Goal: Transaction & Acquisition: Purchase product/service

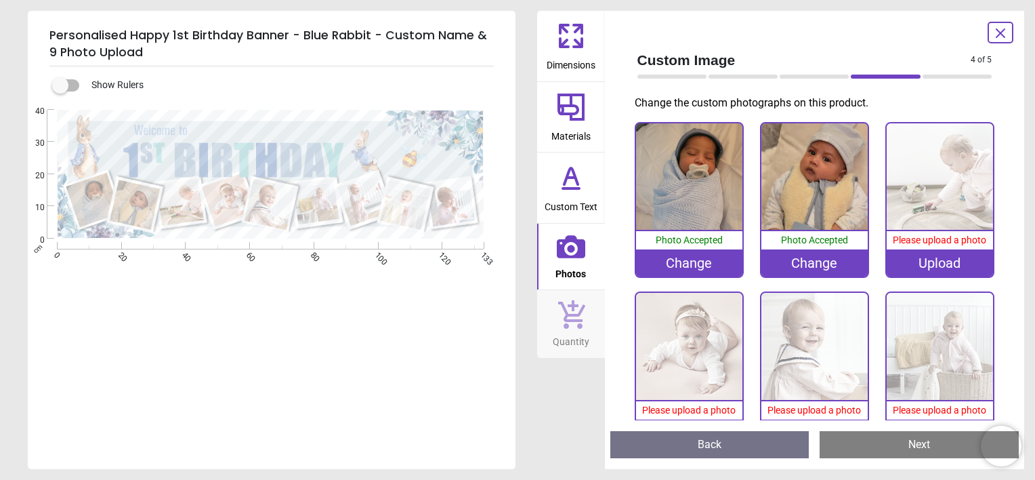
click at [943, 268] on div "Upload" at bounding box center [940, 262] width 106 height 27
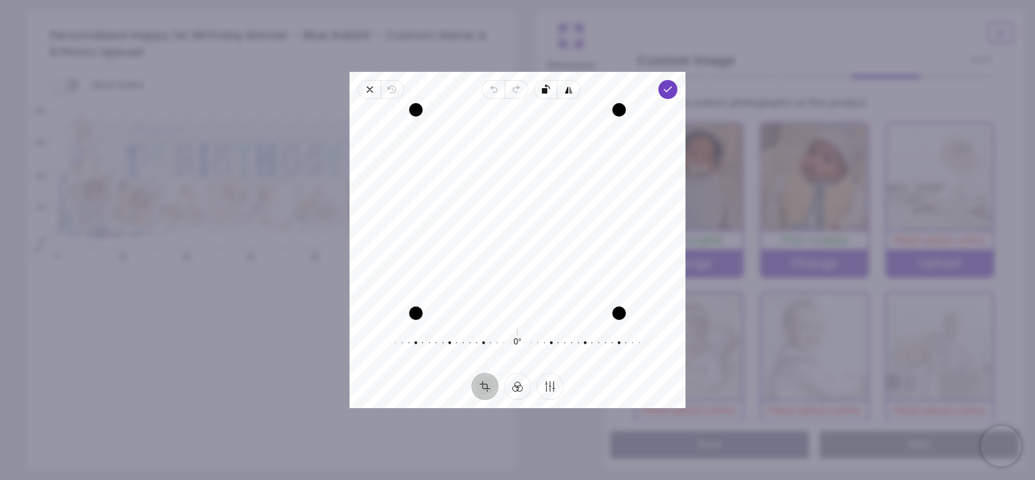
drag, startPoint x: 539, startPoint y: 180, endPoint x: 545, endPoint y: 268, distance: 89.0
click at [545, 268] on div "Recenter" at bounding box center [517, 211] width 314 height 203
drag, startPoint x: 420, startPoint y: 314, endPoint x: 495, endPoint y: 281, distance: 82.2
click at [475, 308] on div "Recenter" at bounding box center [517, 211] width 314 height 203
drag, startPoint x: 576, startPoint y: 226, endPoint x: 601, endPoint y: 268, distance: 48.9
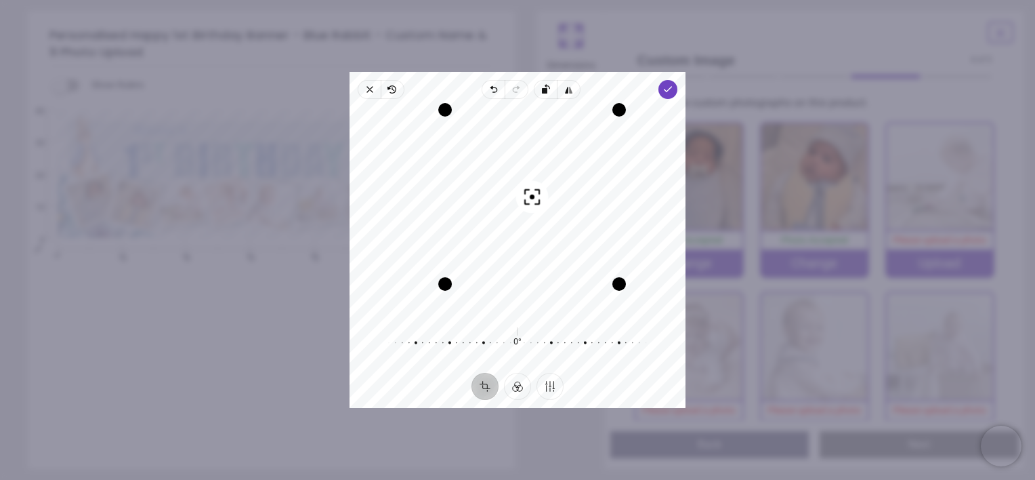
click at [601, 268] on div "Recenter" at bounding box center [517, 211] width 314 height 203
click at [672, 92] on icon "button" at bounding box center [668, 89] width 11 height 11
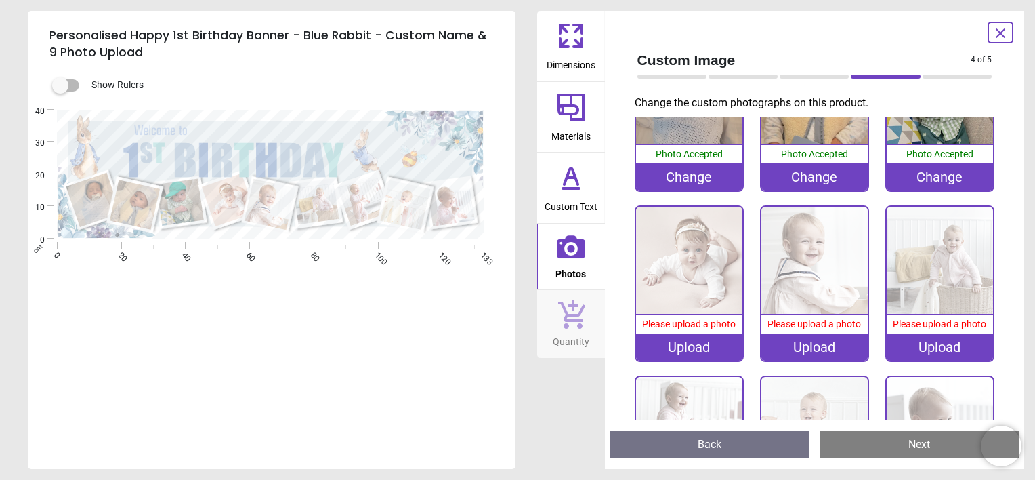
scroll to position [204, 0]
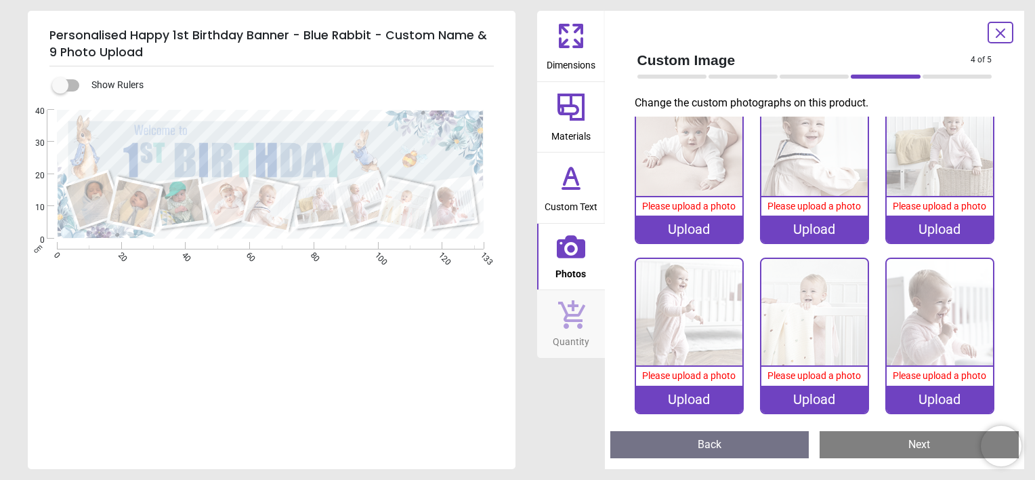
drag, startPoint x: 226, startPoint y: 125, endPoint x: 295, endPoint y: 136, distance: 69.3
click at [295, 136] on div ".cls-1 { filter: url(#drop-shadow-2); } .cls-1, .cls-2, .cls-3, .cls-4, .cls-5,…" at bounding box center [270, 174] width 485 height 129
click at [227, 126] on div ".cls-1 { filter: url(#drop-shadow-2); } .cls-1, .cls-2, .cls-3, .cls-4, .cls-5,…" at bounding box center [270, 174] width 485 height 129
drag, startPoint x: 258, startPoint y: 152, endPoint x: 233, endPoint y: 160, distance: 26.4
click at [233, 160] on div ".cls-1 { filter: url(#drop-shadow-2); } .cls-1, .cls-2, .cls-3, .cls-4, .cls-5,…" at bounding box center [270, 174] width 485 height 129
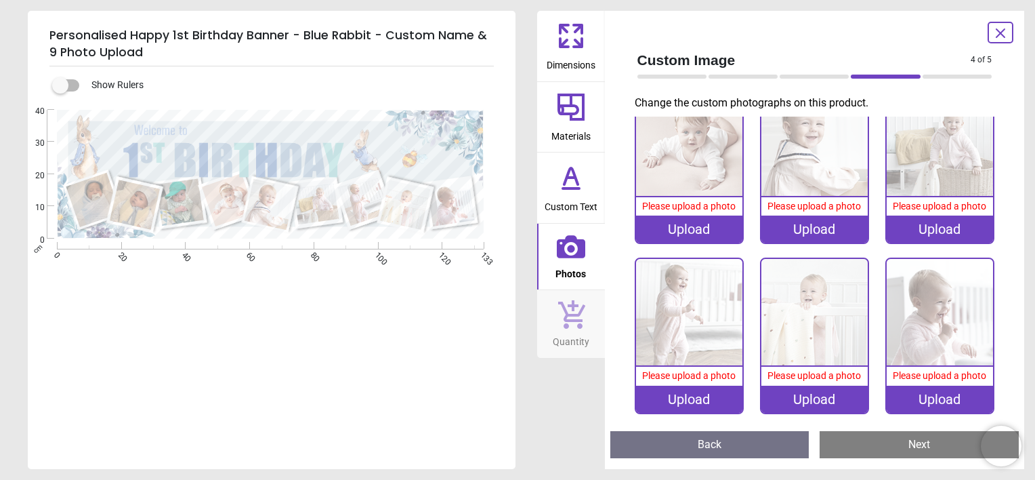
click at [579, 195] on span "Custom Text" at bounding box center [571, 204] width 53 height 20
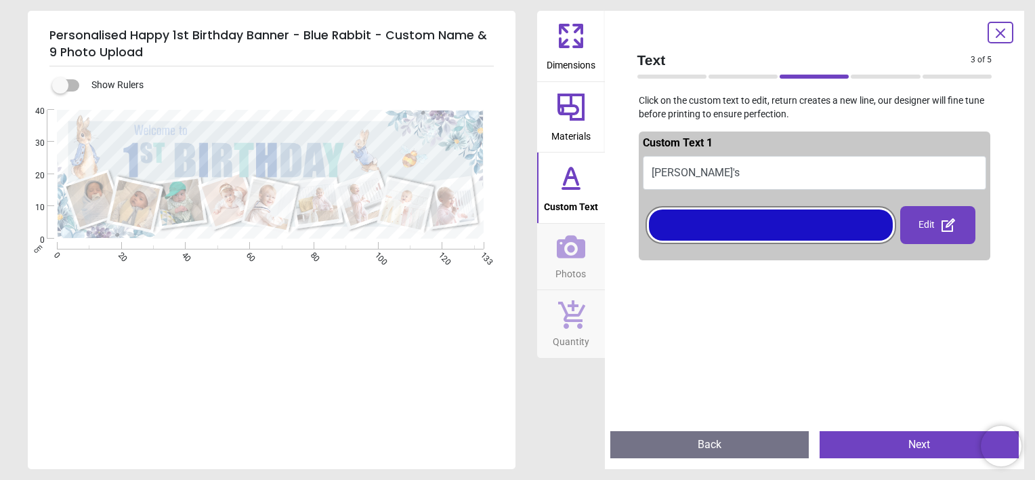
click at [761, 175] on button "Arhaan's" at bounding box center [815, 173] width 344 height 34
drag, startPoint x: 253, startPoint y: 121, endPoint x: 315, endPoint y: 126, distance: 62.6
click at [315, 126] on div ".cls-1 { filter: url(#drop-shadow-2); } .cls-1, .cls-2, .cls-3, .cls-4, .cls-5,…" at bounding box center [270, 174] width 485 height 129
drag, startPoint x: 293, startPoint y: 125, endPoint x: 280, endPoint y: 130, distance: 14.0
click at [293, 125] on div ".cls-1 { filter: url(#drop-shadow-2); } .cls-1, .cls-2, .cls-3, .cls-4, .cls-5,…" at bounding box center [270, 174] width 485 height 129
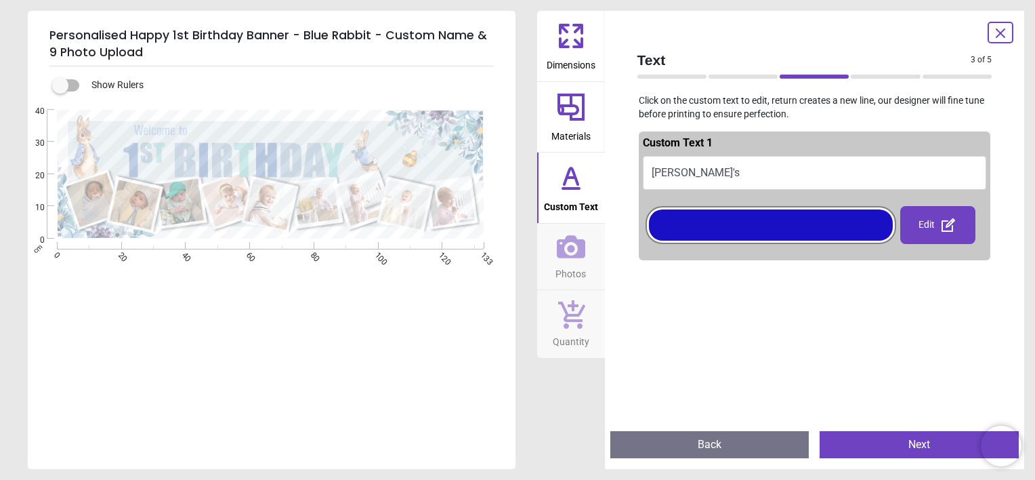
click at [223, 130] on div ".cls-1 { filter: url(#drop-shadow-2); } .cls-1, .cls-2, .cls-3, .cls-4, .cls-5,…" at bounding box center [270, 174] width 485 height 129
click at [222, 130] on div ".cls-1 { filter: url(#drop-shadow-2); } .cls-1, .cls-2, .cls-3, .cls-4, .cls-5,…" at bounding box center [270, 174] width 485 height 129
drag, startPoint x: 222, startPoint y: 130, endPoint x: 169, endPoint y: 125, distance: 53.1
click at [169, 125] on div ".cls-1 { filter: url(#drop-shadow-2); } .cls-1, .cls-2, .cls-3, .cls-4, .cls-5,…" at bounding box center [270, 174] width 485 height 129
click at [125, 129] on div ".cls-1 { filter: url(#drop-shadow-2); } .cls-1, .cls-2, .cls-3, .cls-4, .cls-5,…" at bounding box center [270, 174] width 485 height 129
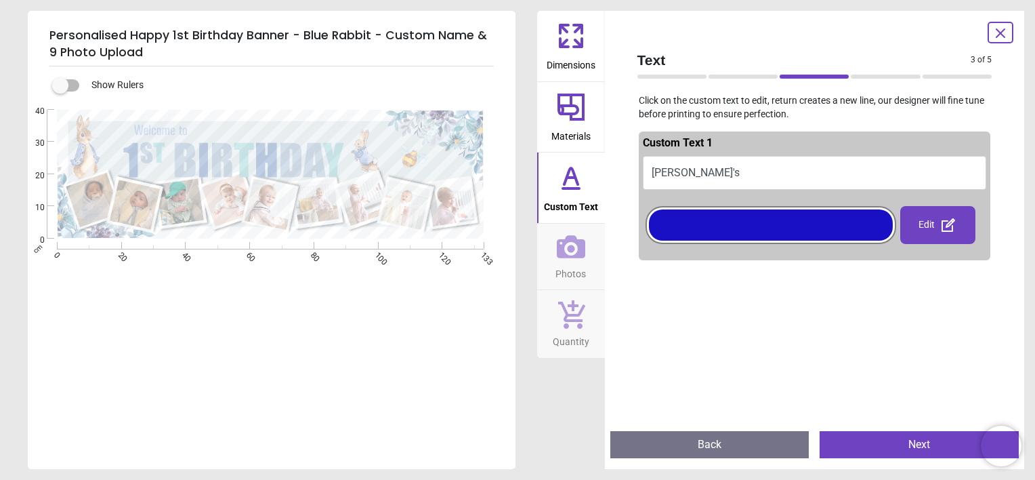
drag, startPoint x: 204, startPoint y: 133, endPoint x: 207, endPoint y: 148, distance: 15.1
click at [207, 148] on div ".cls-1 { filter: url(#drop-shadow-2); } .cls-1, .cls-2, .cls-3, .cls-4, .cls-5,…" at bounding box center [270, 174] width 485 height 129
drag, startPoint x: 236, startPoint y: 138, endPoint x: 369, endPoint y: 137, distance: 132.8
click at [341, 137] on div ".cls-1 { filter: url(#drop-shadow-2); } .cls-1, .cls-2, .cls-3, .cls-4, .cls-5,…" at bounding box center [270, 174] width 485 height 129
click at [931, 211] on div "Edit" at bounding box center [937, 225] width 75 height 38
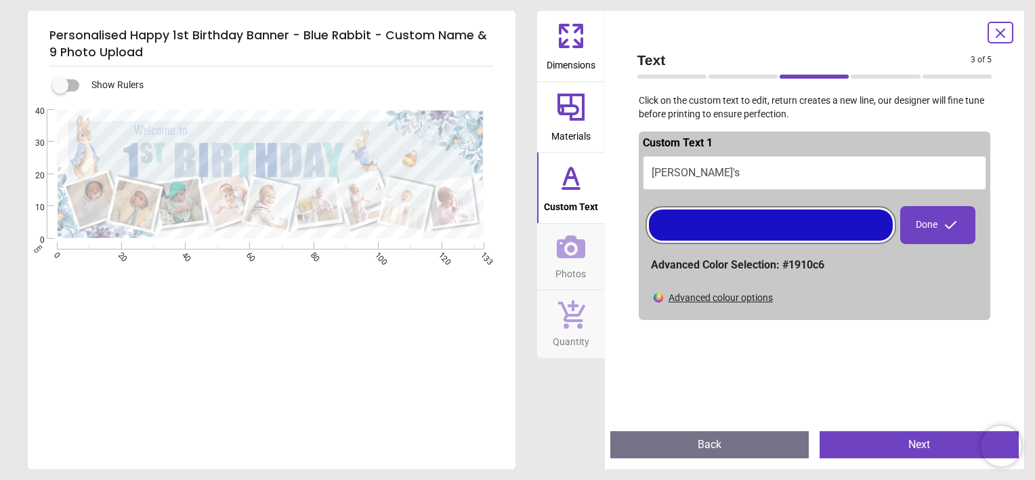
click at [693, 221] on div at bounding box center [771, 224] width 244 height 31
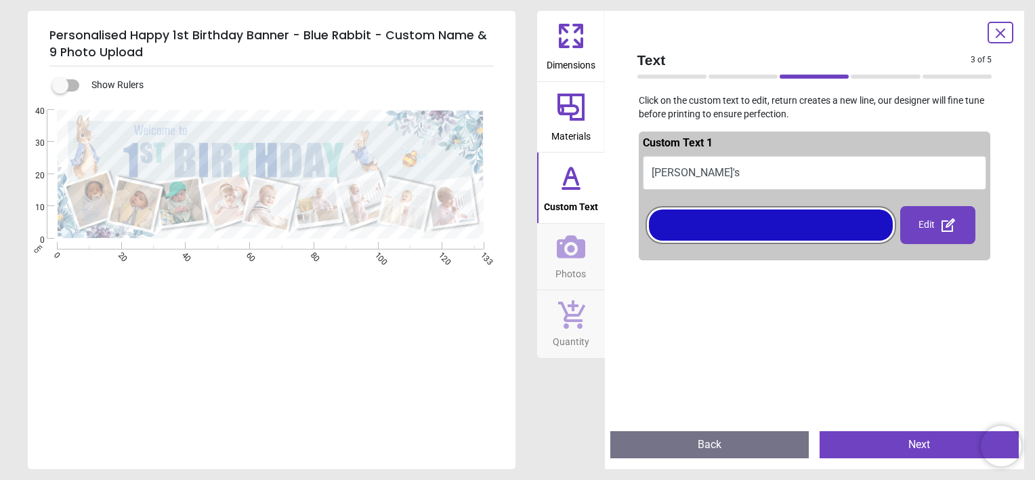
click at [237, 179] on image at bounding box center [229, 199] width 54 height 53
drag, startPoint x: 221, startPoint y: 144, endPoint x: 317, endPoint y: 131, distance: 97.1
click at [317, 131] on div ".cls-1 { filter: url(#drop-shadow-2); } .cls-1, .cls-2, .cls-3, .cls-4, .cls-5,…" at bounding box center [270, 174] width 485 height 129
drag, startPoint x: 317, startPoint y: 131, endPoint x: 386, endPoint y: 164, distance: 76.7
click at [340, 149] on div ".cls-1 { filter: url(#drop-shadow-2); } .cls-1, .cls-2, .cls-3, .cls-4, .cls-5,…" at bounding box center [270, 174] width 485 height 129
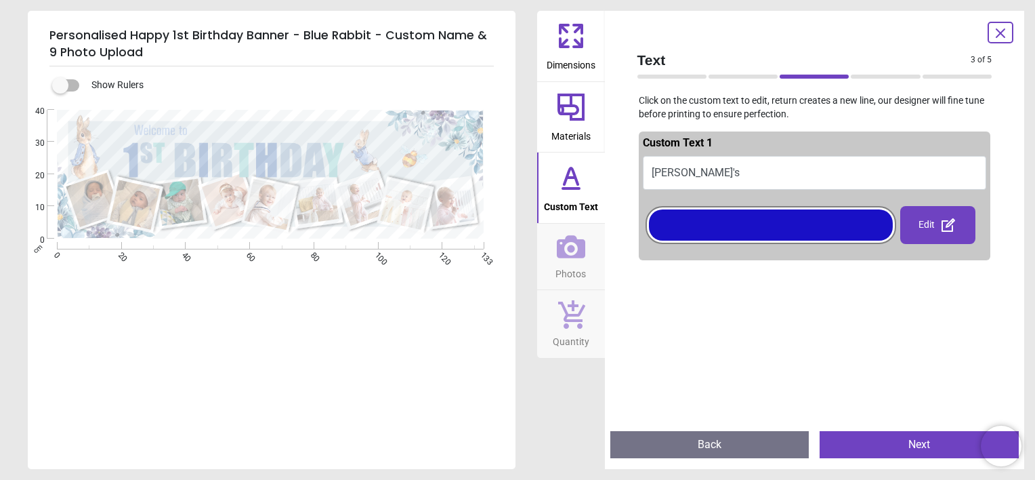
click at [558, 251] on icon at bounding box center [571, 246] width 28 height 23
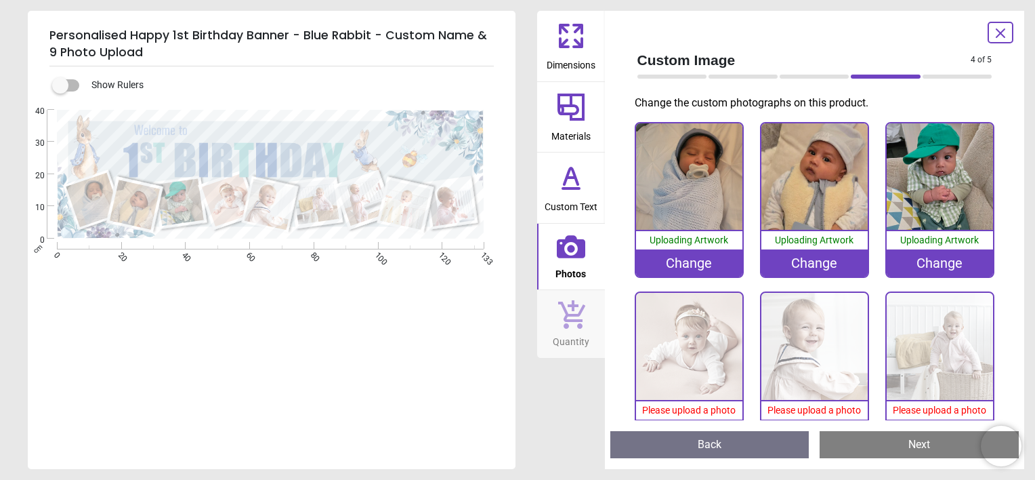
click at [591, 331] on button "Quantity" at bounding box center [571, 324] width 68 height 68
click at [583, 325] on icon at bounding box center [571, 314] width 28 height 30
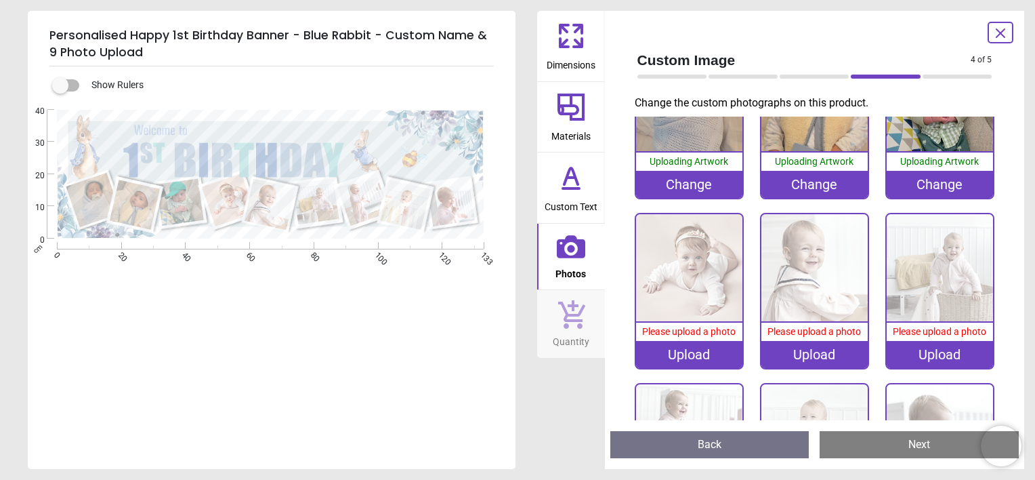
scroll to position [0, 0]
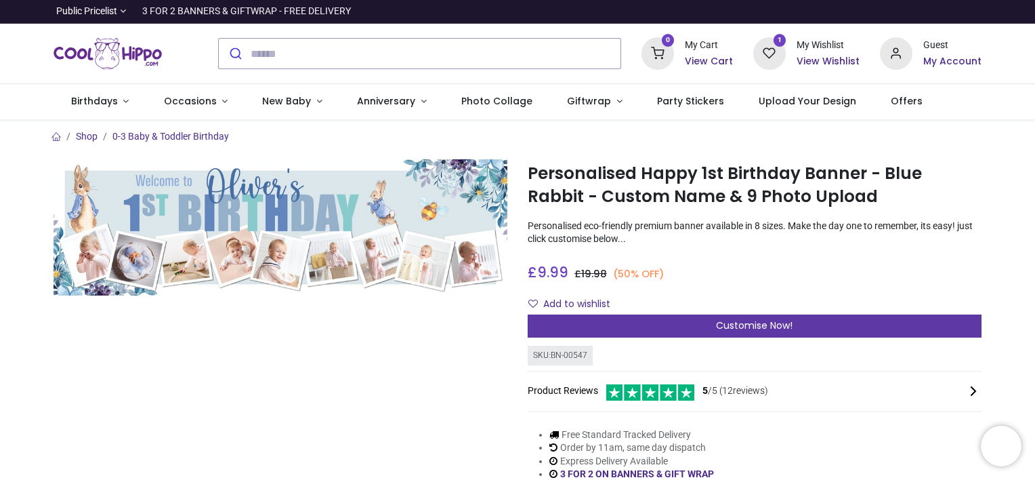
click at [694, 328] on div "Customise Now!" at bounding box center [755, 325] width 454 height 23
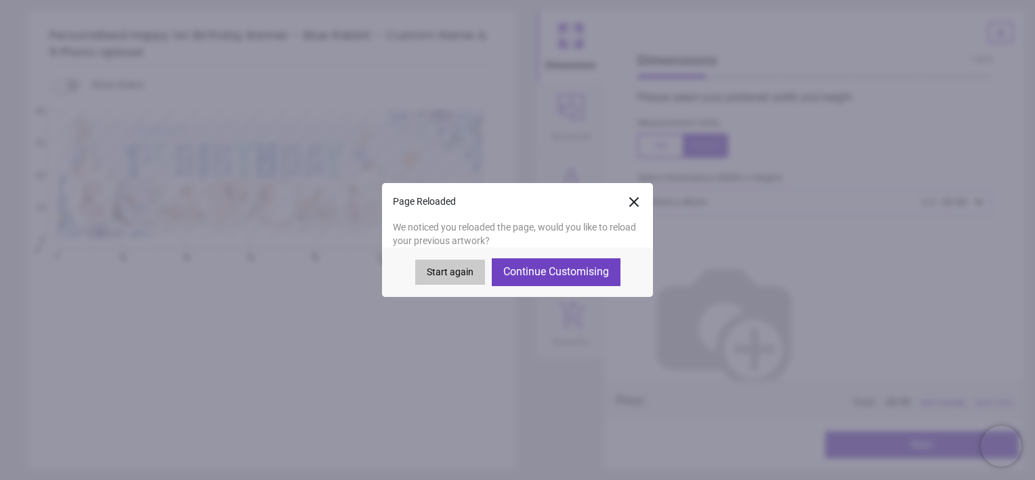
click at [520, 277] on button "Continue Customising" at bounding box center [556, 271] width 129 height 27
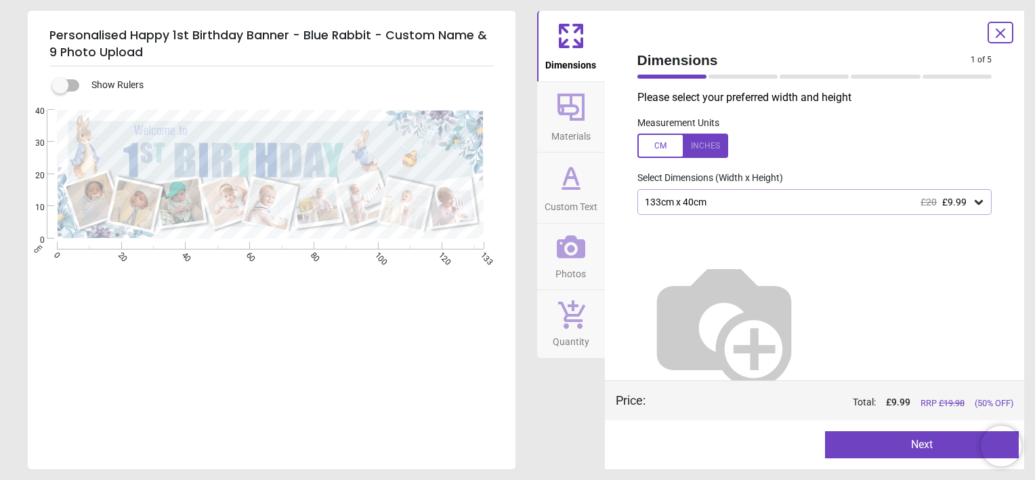
type textarea "********"
click at [570, 133] on span "Materials" at bounding box center [570, 133] width 39 height 20
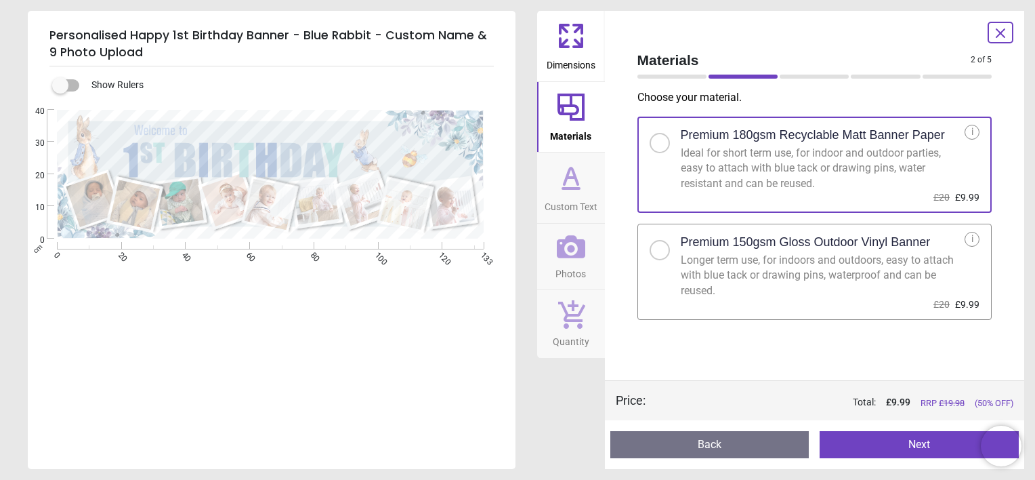
click at [591, 194] on button "Custom Text" at bounding box center [571, 187] width 68 height 70
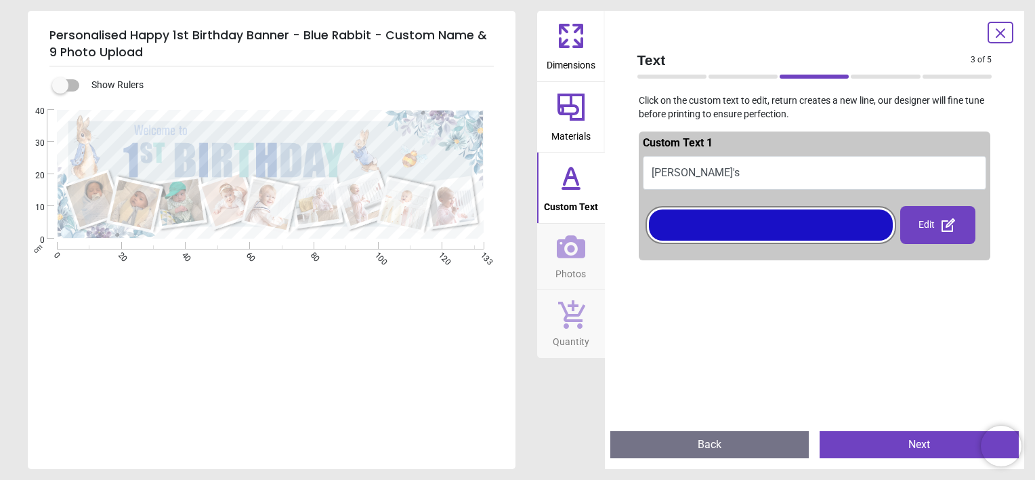
click at [661, 167] on button "Arhaan's" at bounding box center [815, 173] width 344 height 34
click at [587, 259] on button "Photos" at bounding box center [571, 257] width 68 height 66
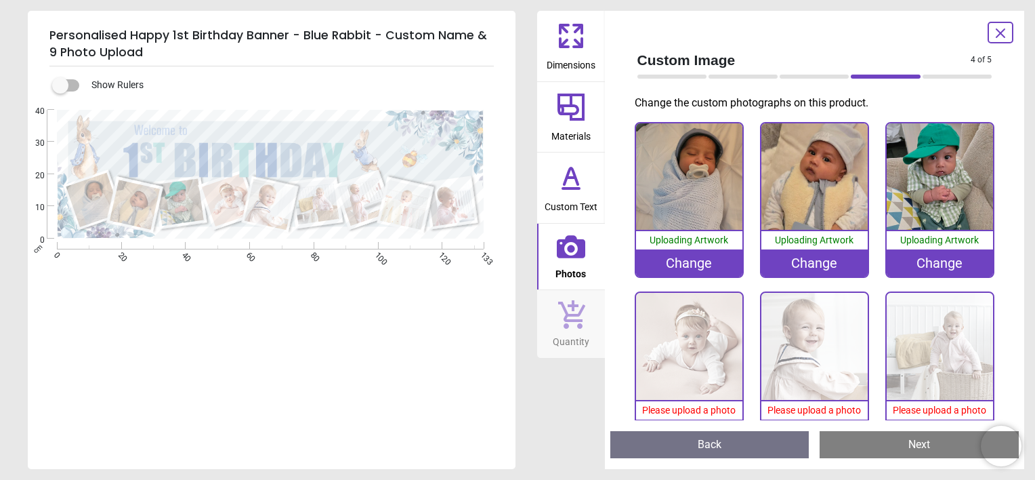
click at [824, 265] on div "Change" at bounding box center [814, 262] width 106 height 27
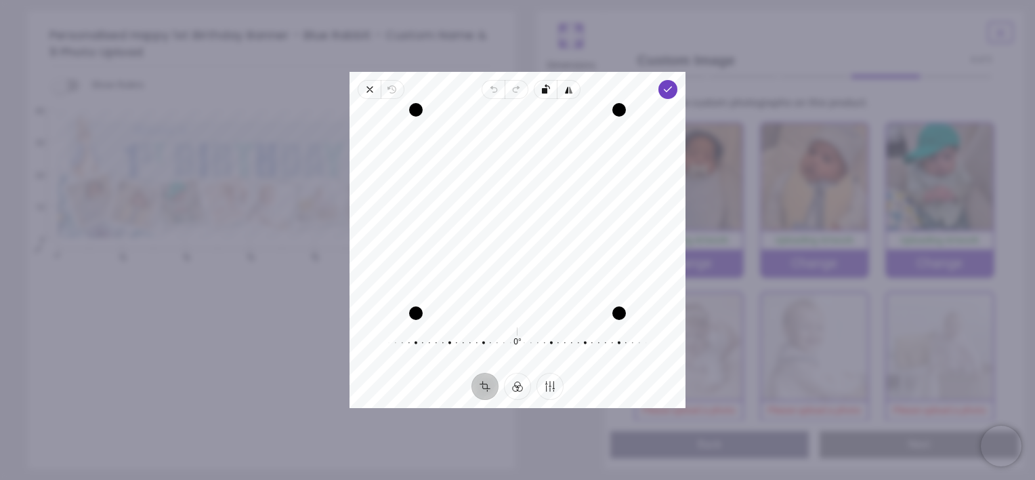
drag, startPoint x: 551, startPoint y: 194, endPoint x: 539, endPoint y: 241, distance: 49.0
click at [539, 241] on div "Recenter" at bounding box center [517, 211] width 314 height 203
click at [667, 84] on span "Done" at bounding box center [667, 89] width 19 height 19
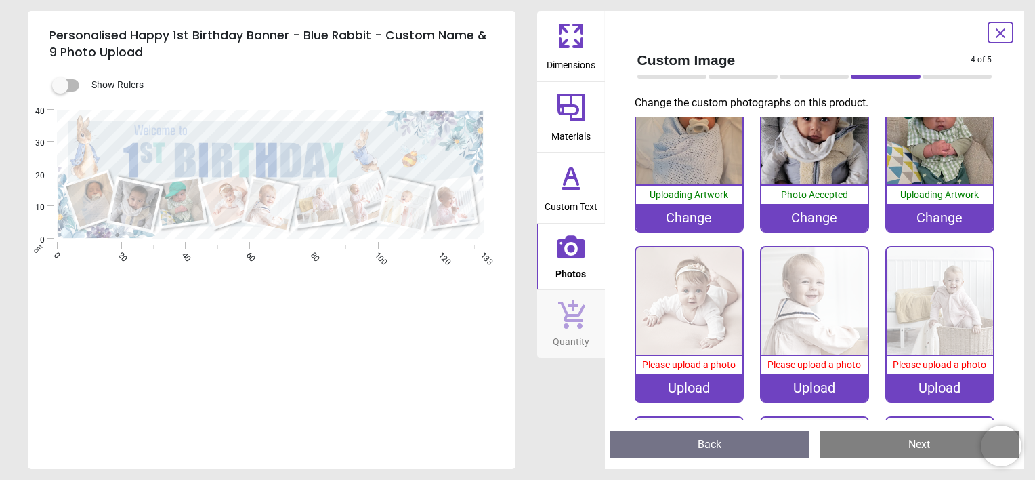
scroll to position [68, 0]
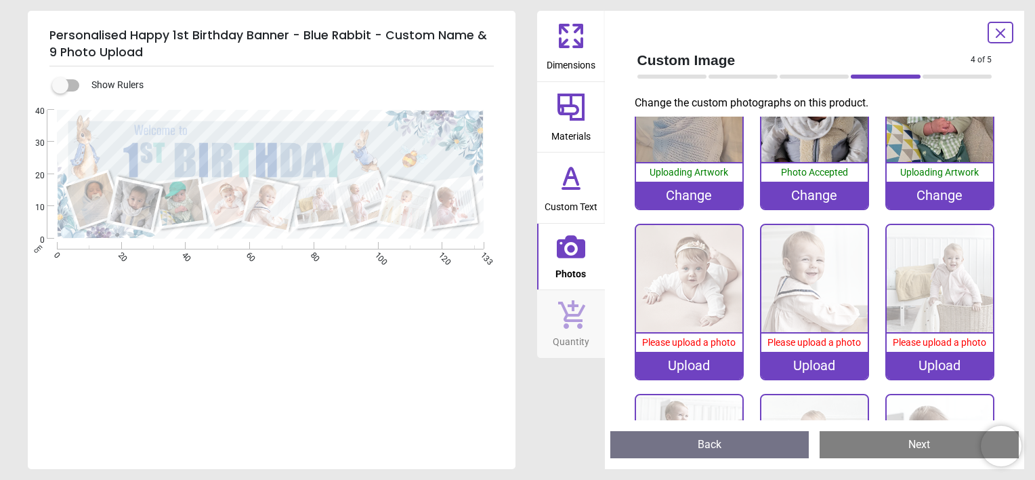
click at [696, 361] on div "Upload" at bounding box center [689, 365] width 106 height 27
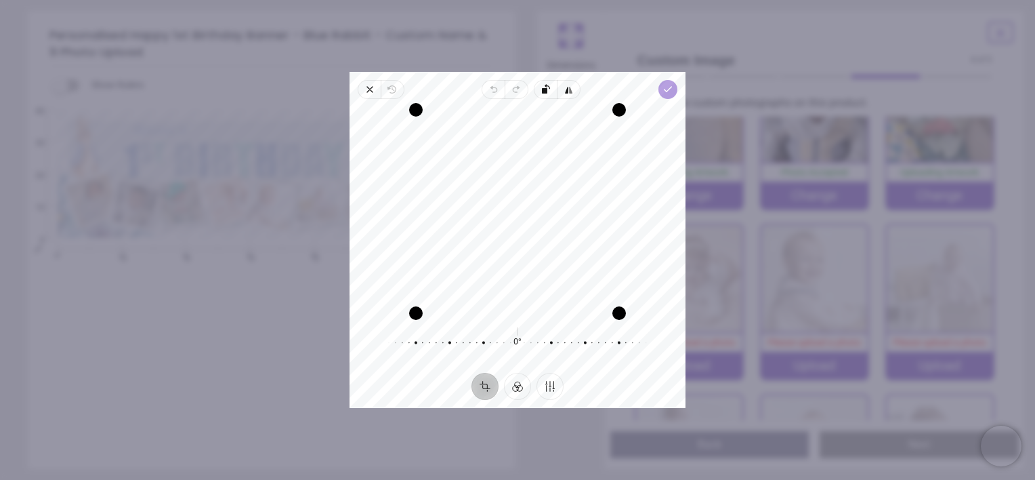
click at [671, 92] on icon "button" at bounding box center [668, 89] width 11 height 11
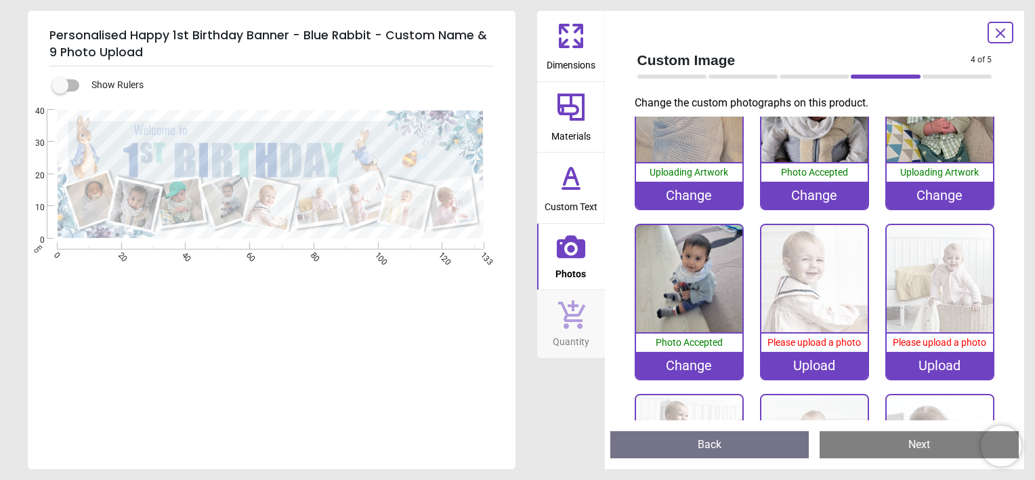
click at [717, 355] on div "Change" at bounding box center [689, 365] width 106 height 27
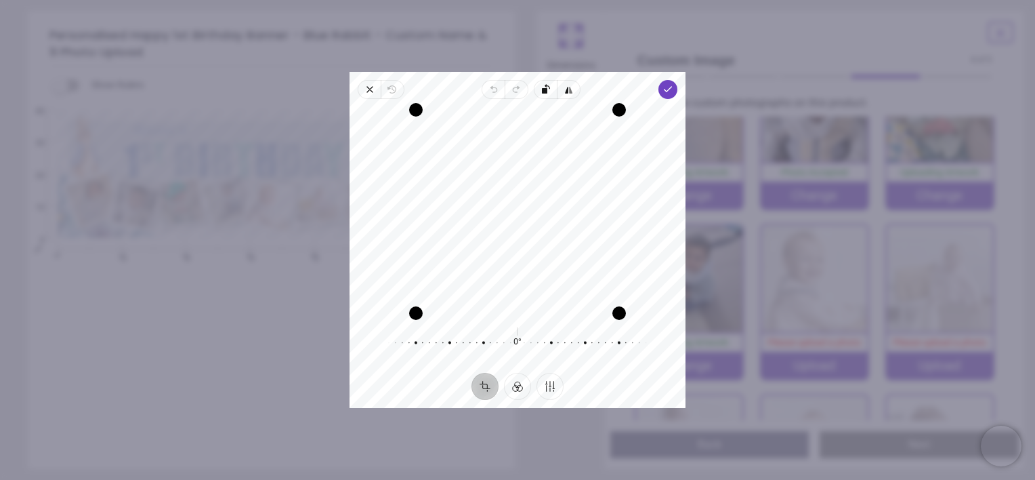
drag, startPoint x: 574, startPoint y: 241, endPoint x: 511, endPoint y: 249, distance: 64.1
click at [511, 249] on div "Recenter" at bounding box center [517, 211] width 314 height 203
drag, startPoint x: 423, startPoint y: 314, endPoint x: 534, endPoint y: 288, distance: 114.2
click at [534, 288] on div "Recenter" at bounding box center [517, 211] width 314 height 203
drag, startPoint x: 577, startPoint y: 225, endPoint x: 566, endPoint y: 208, distance: 20.1
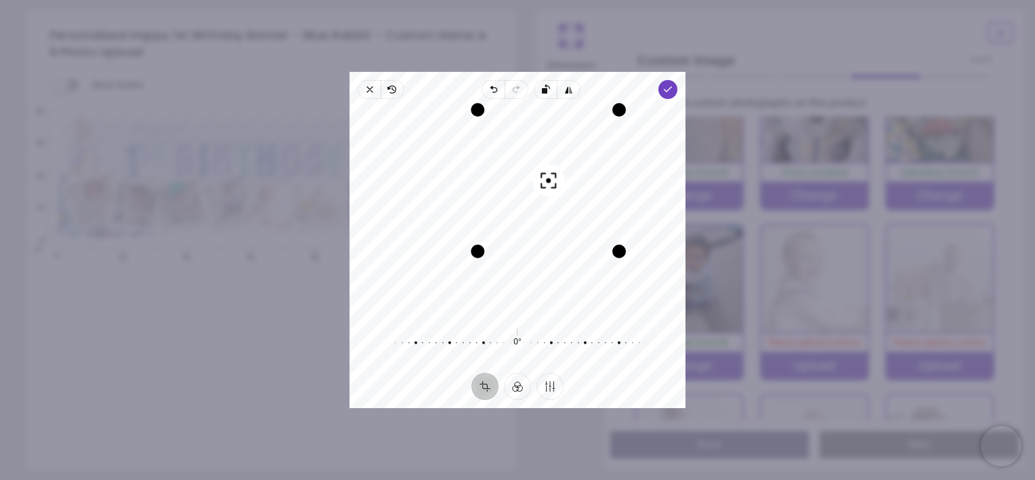
click at [566, 208] on div "Recenter" at bounding box center [517, 211] width 314 height 203
click at [663, 82] on span "Done" at bounding box center [667, 89] width 19 height 19
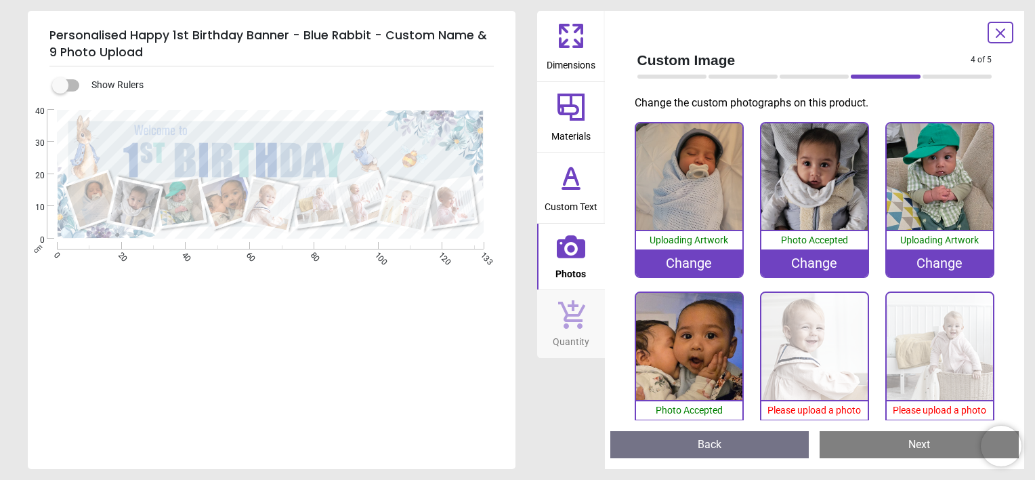
scroll to position [68, 0]
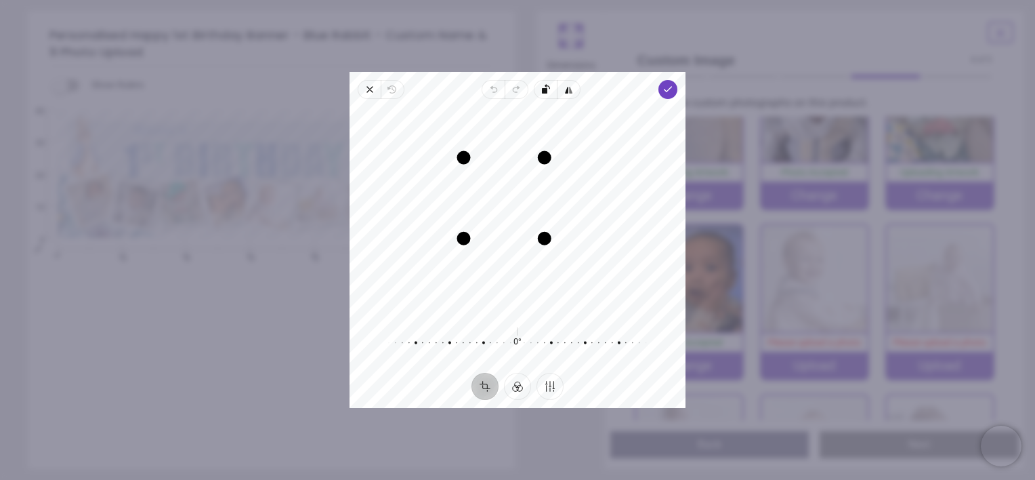
drag, startPoint x: 568, startPoint y: 265, endPoint x: 515, endPoint y: 257, distance: 54.0
click at [515, 257] on div "Recenter" at bounding box center [517, 211] width 314 height 203
drag, startPoint x: 536, startPoint y: 234, endPoint x: 632, endPoint y: 328, distance: 134.6
click at [632, 328] on div "Recenter 0° Reset" at bounding box center [518, 236] width 336 height 274
drag, startPoint x: 621, startPoint y: 312, endPoint x: 526, endPoint y: 298, distance: 95.2
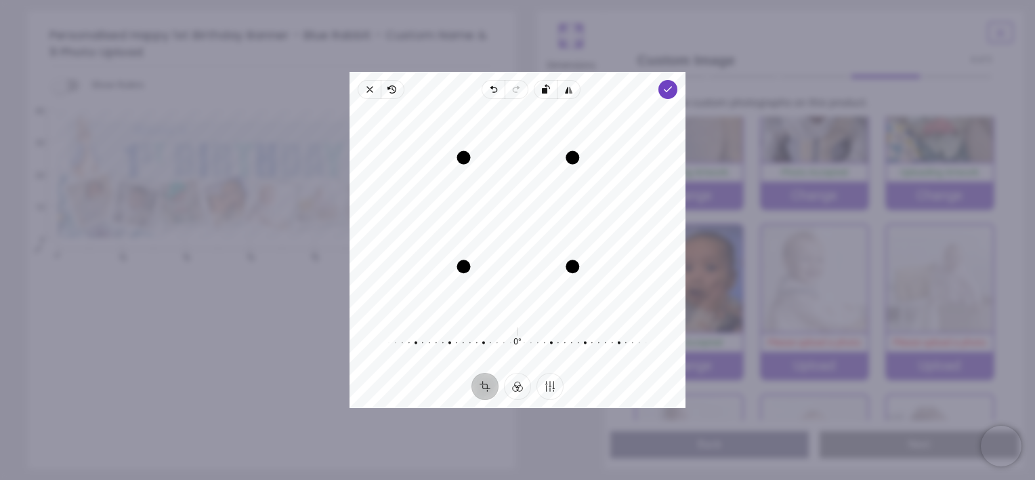
click at [526, 298] on div "Recenter" at bounding box center [517, 211] width 314 height 203
drag, startPoint x: 504, startPoint y: 241, endPoint x: 550, endPoint y: 228, distance: 48.0
click at [550, 228] on div "Recenter" at bounding box center [517, 211] width 314 height 203
drag, startPoint x: 569, startPoint y: 156, endPoint x: 545, endPoint y: 169, distance: 27.6
click at [547, 169] on div "Drag corner tr" at bounding box center [554, 176] width 14 height 14
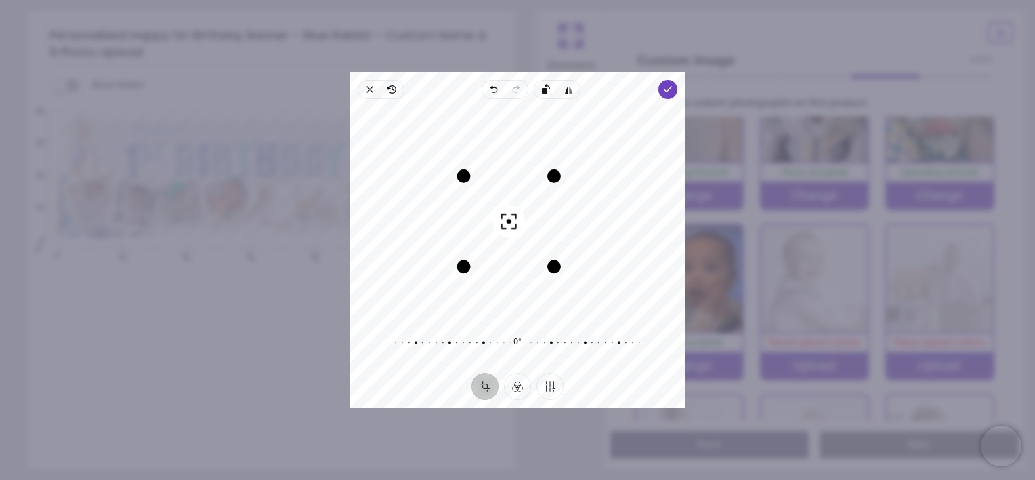
drag, startPoint x: 526, startPoint y: 219, endPoint x: 528, endPoint y: 227, distance: 8.6
click at [528, 228] on div "Recenter" at bounding box center [517, 211] width 314 height 203
click at [669, 89] on icon "button" at bounding box center [668, 89] width 11 height 11
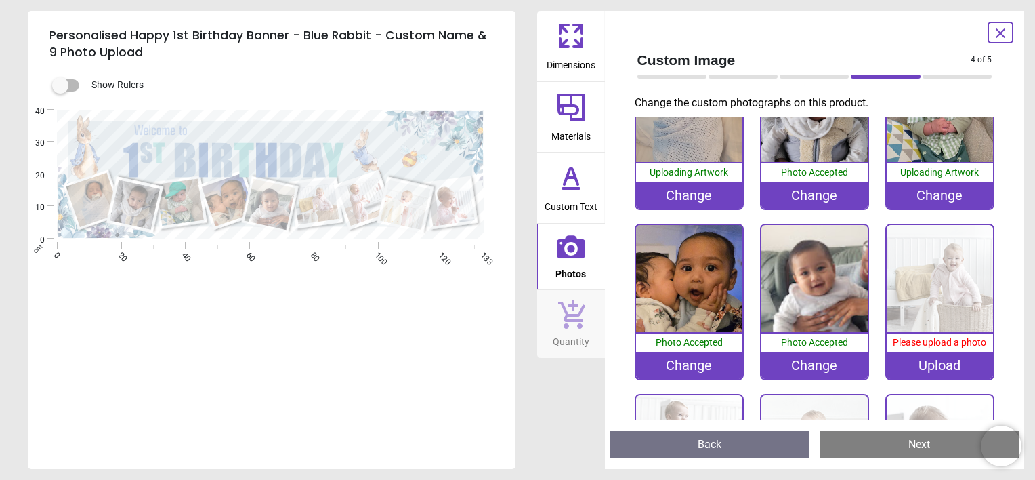
click at [831, 364] on div "Change" at bounding box center [814, 365] width 106 height 27
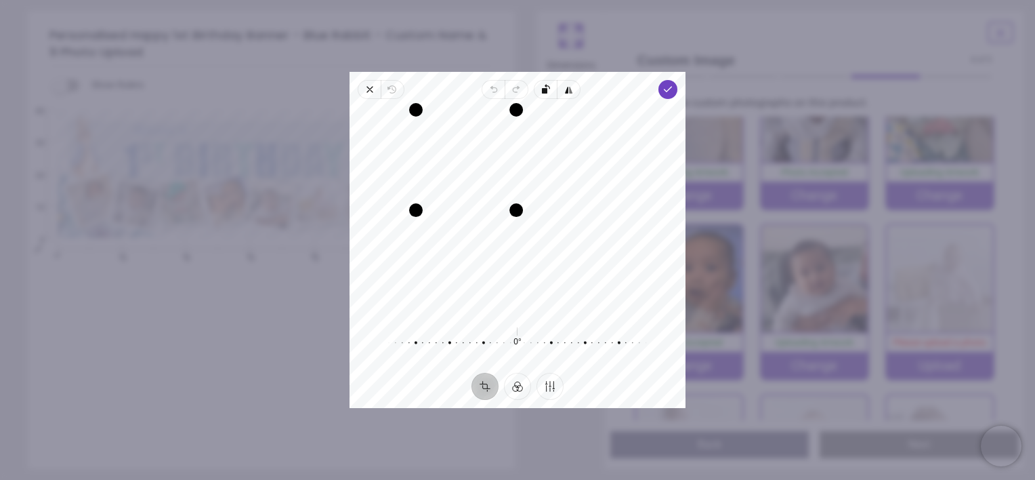
drag, startPoint x: 623, startPoint y: 315, endPoint x: 427, endPoint y: 237, distance: 210.1
click at [428, 249] on div "Recenter" at bounding box center [517, 211] width 314 height 203
drag, startPoint x: 444, startPoint y: 171, endPoint x: 438, endPoint y: 141, distance: 31.1
click at [438, 141] on div "Recenter" at bounding box center [517, 211] width 314 height 203
drag, startPoint x: 460, startPoint y: 127, endPoint x: 450, endPoint y: 119, distance: 13.4
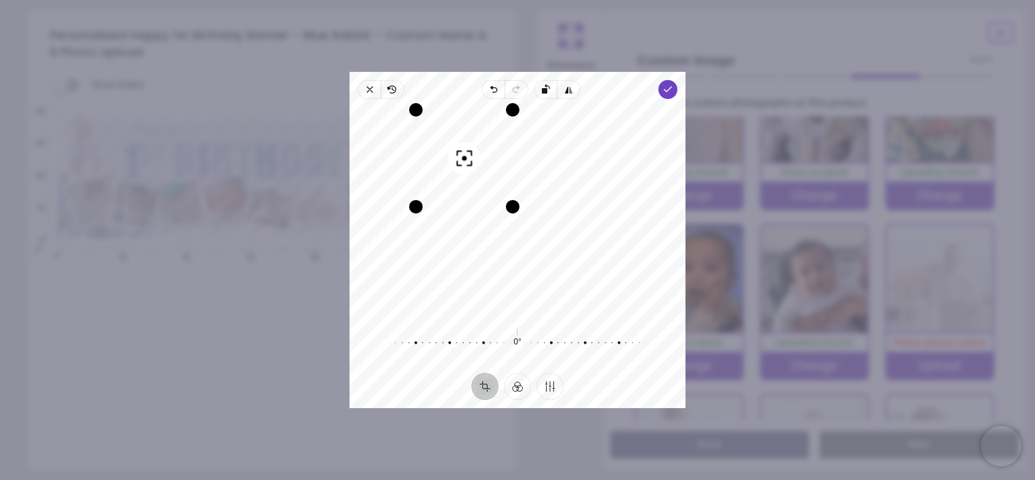
click at [450, 119] on div "Recenter" at bounding box center [517, 211] width 314 height 203
click at [673, 89] on span "Done" at bounding box center [667, 89] width 19 height 19
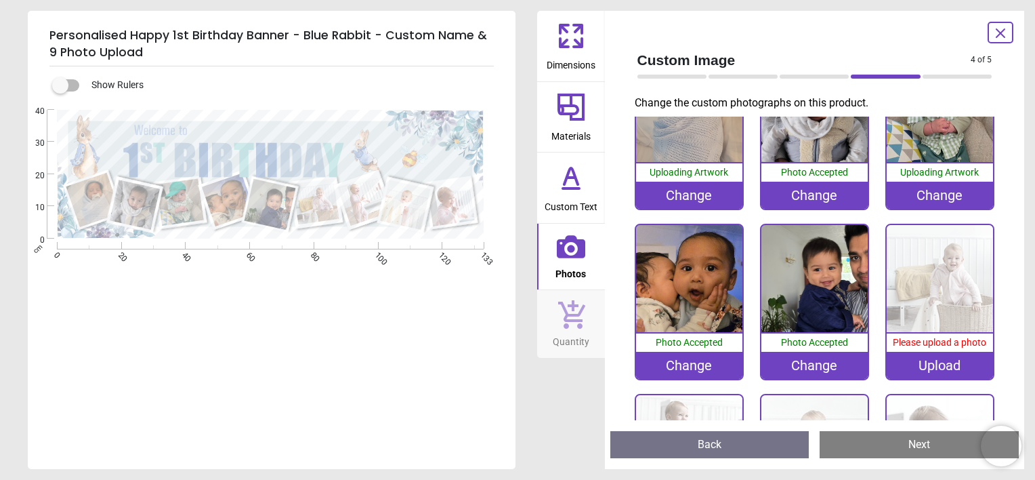
click at [943, 337] on span "Please upload a photo" at bounding box center [939, 342] width 93 height 11
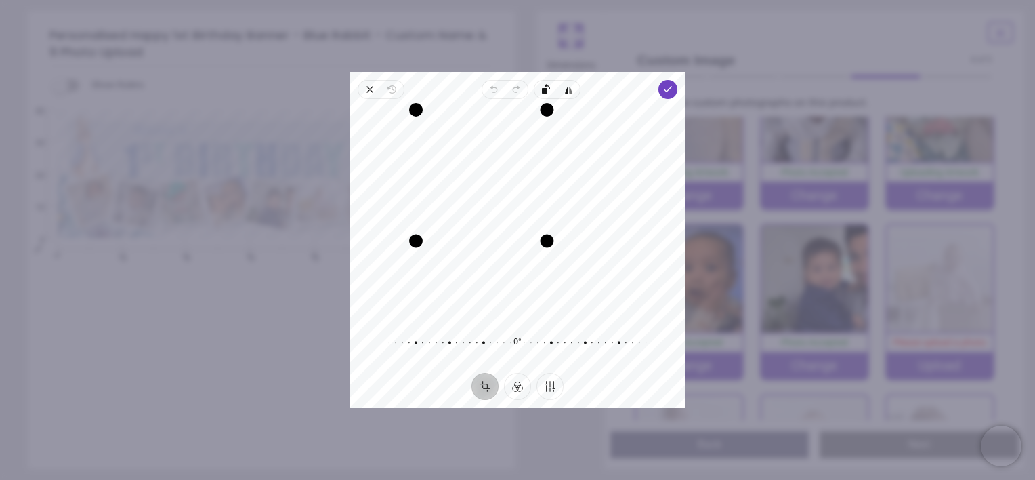
drag, startPoint x: 621, startPoint y: 315, endPoint x: 529, endPoint y: 260, distance: 106.7
click at [529, 260] on div "Recenter" at bounding box center [517, 211] width 314 height 203
drag, startPoint x: 542, startPoint y: 238, endPoint x: 549, endPoint y: 249, distance: 13.7
click at [549, 249] on div "Drag corner br" at bounding box center [556, 250] width 14 height 14
drag, startPoint x: 499, startPoint y: 206, endPoint x: 484, endPoint y: 181, distance: 28.8
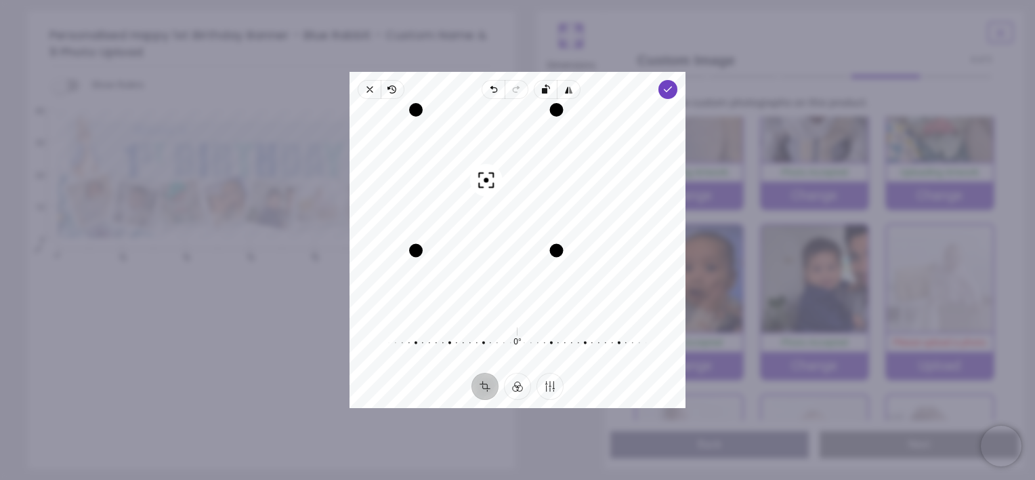
click at [484, 181] on div "Recenter" at bounding box center [517, 211] width 314 height 203
click at [658, 83] on div "Close Revert Undo Redo Rotate left Flip horizontal Done Crop Filter Finetune Re…" at bounding box center [518, 240] width 336 height 336
click at [665, 87] on icon "button" at bounding box center [668, 89] width 11 height 11
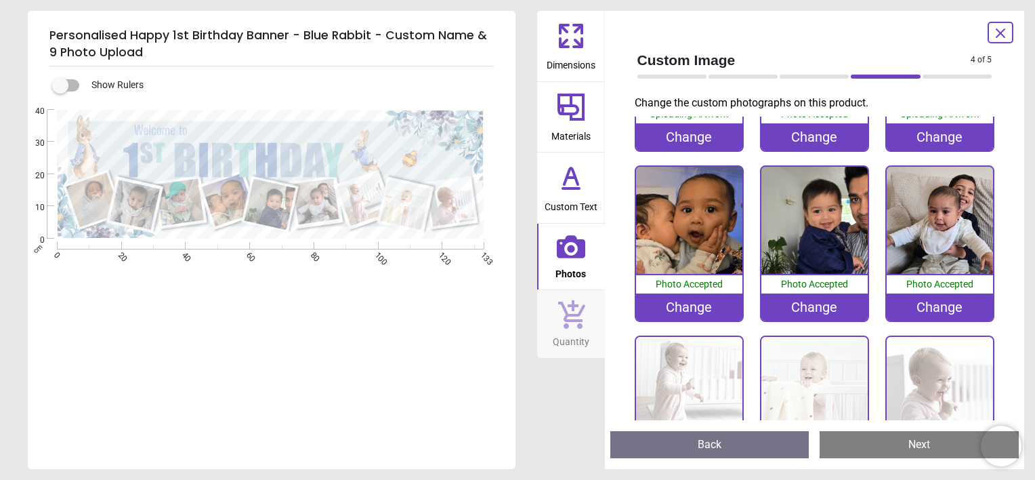
scroll to position [203, 0]
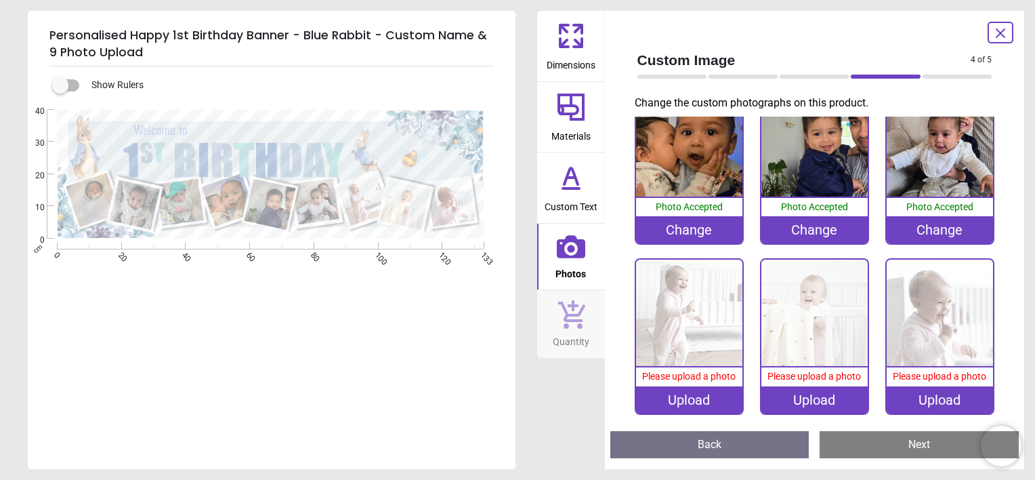
click at [692, 404] on div "Upload" at bounding box center [689, 399] width 106 height 27
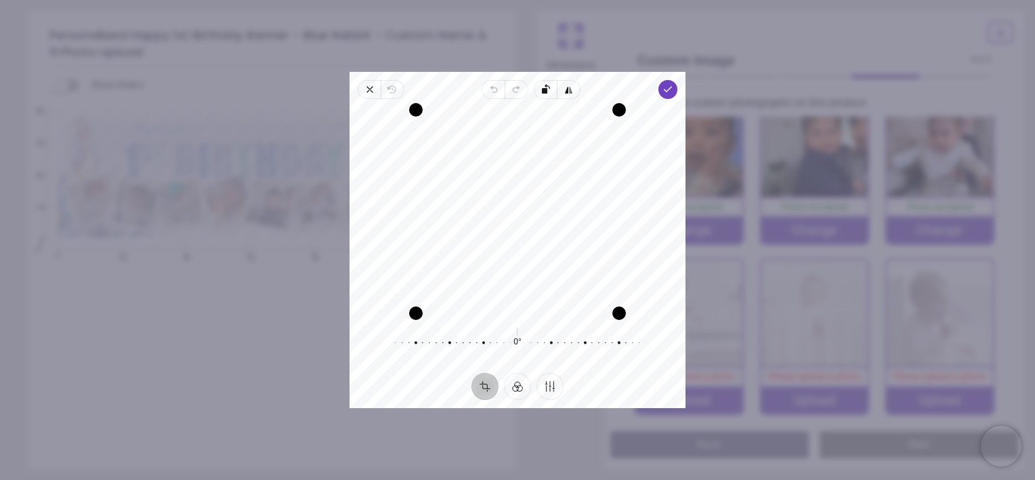
drag, startPoint x: 562, startPoint y: 258, endPoint x: 358, endPoint y: 274, distance: 204.6
click at [358, 274] on div "Recenter" at bounding box center [518, 211] width 336 height 214
drag, startPoint x: 418, startPoint y: 313, endPoint x: 461, endPoint y: 271, distance: 59.9
click at [461, 271] on div "Drag corner bl" at bounding box center [459, 271] width 14 height 14
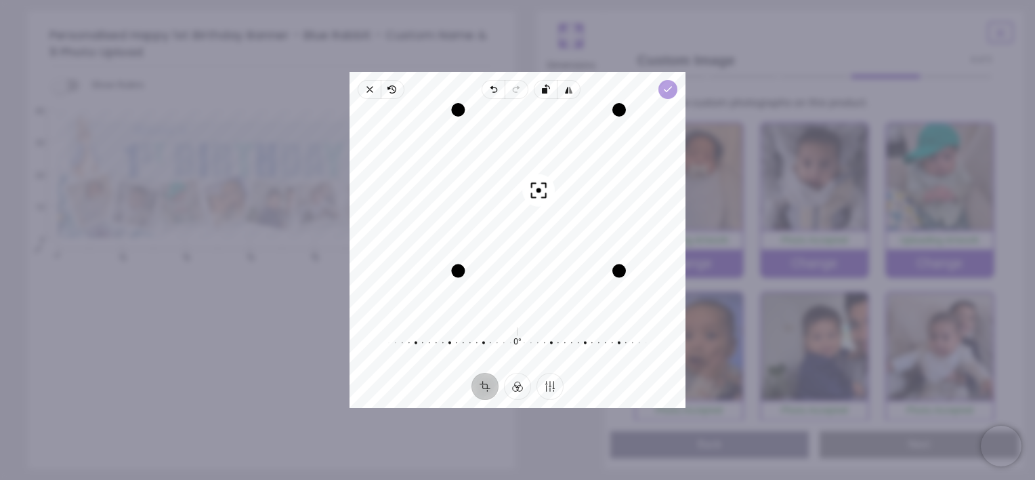
scroll to position [203, 0]
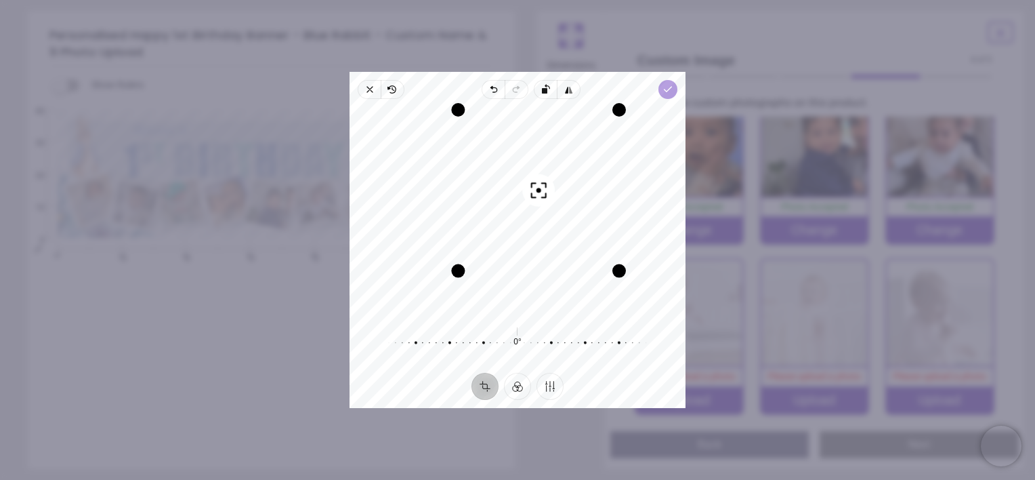
click at [667, 92] on icon "button" at bounding box center [668, 89] width 11 height 11
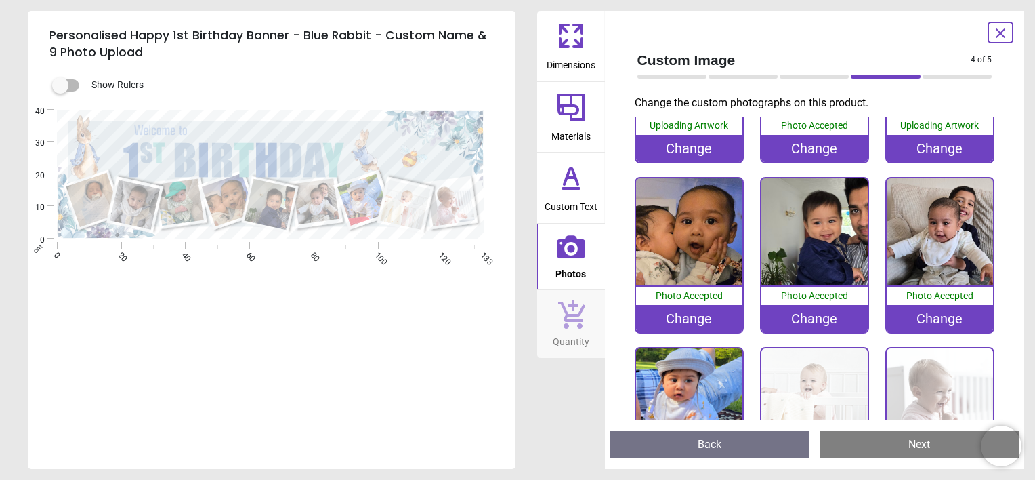
scroll to position [204, 0]
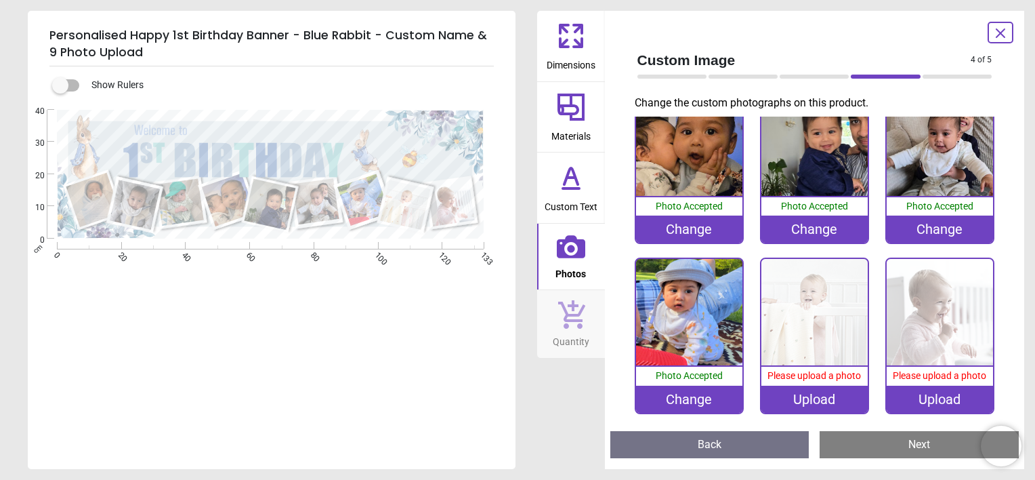
click at [808, 391] on div "Upload" at bounding box center [814, 398] width 106 height 27
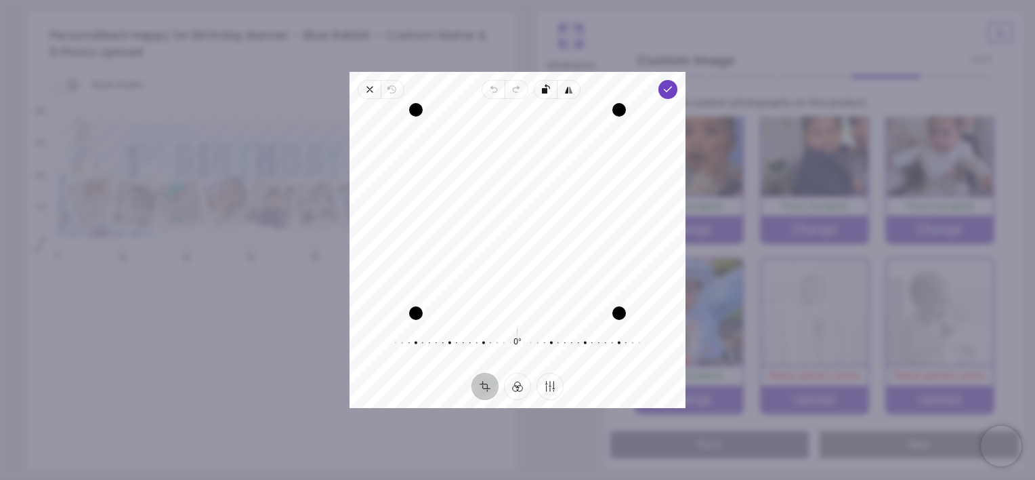
drag, startPoint x: 522, startPoint y: 238, endPoint x: 495, endPoint y: 190, distance: 55.8
click at [495, 190] on div "Recenter" at bounding box center [517, 211] width 314 height 203
click at [664, 96] on span "Done" at bounding box center [667, 89] width 19 height 19
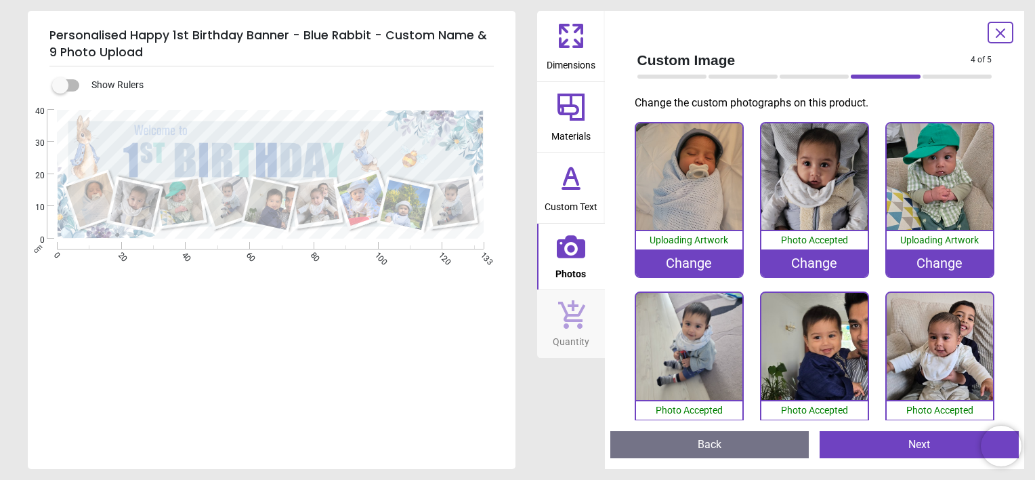
scroll to position [203, 0]
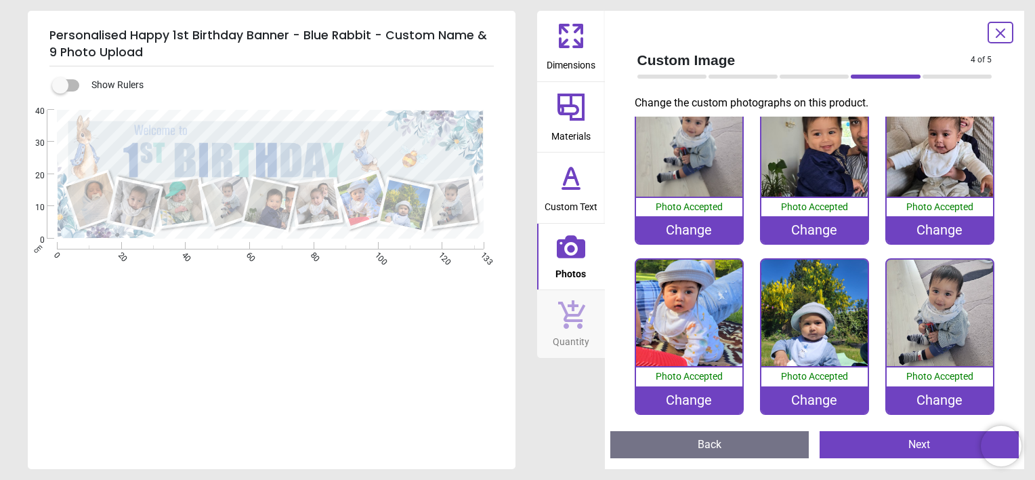
click at [705, 386] on div "Change" at bounding box center [689, 399] width 106 height 27
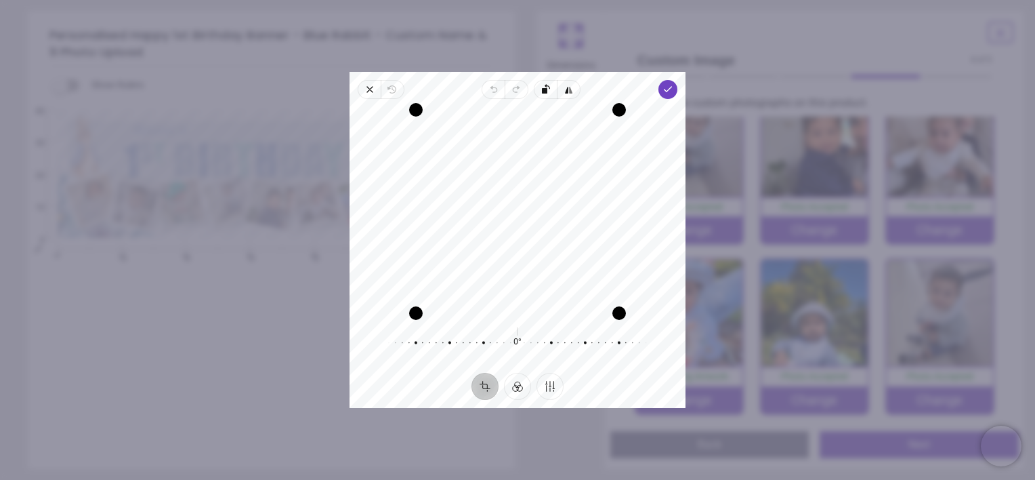
drag, startPoint x: 564, startPoint y: 244, endPoint x: 561, endPoint y: 314, distance: 70.5
click at [560, 313] on div "Recenter" at bounding box center [517, 211] width 314 height 203
drag, startPoint x: 616, startPoint y: 307, endPoint x: 524, endPoint y: 276, distance: 97.9
click at [524, 276] on div "Recenter" at bounding box center [517, 211] width 314 height 203
drag, startPoint x: 530, startPoint y: 228, endPoint x: 486, endPoint y: 240, distance: 46.2
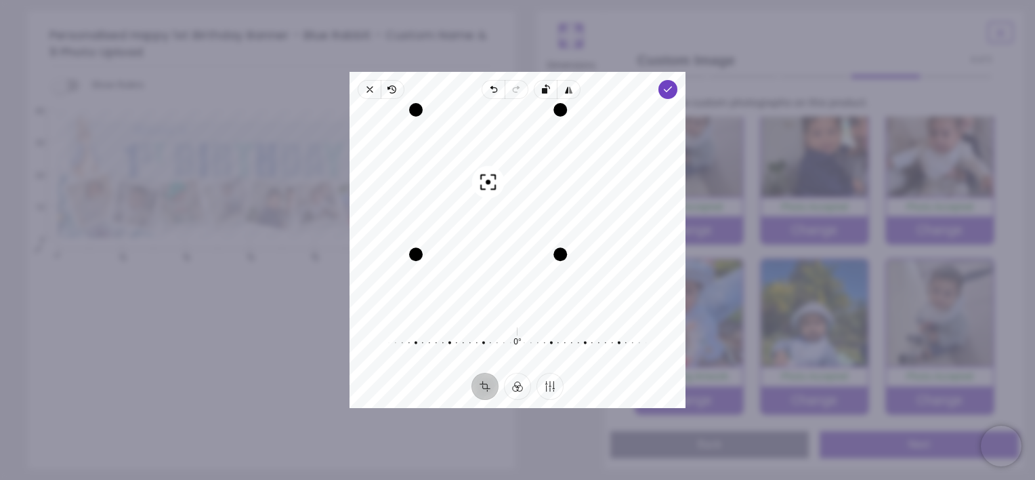
click at [486, 240] on div "Recenter" at bounding box center [517, 211] width 314 height 203
click at [667, 89] on polyline "button" at bounding box center [667, 89] width 7 height 5
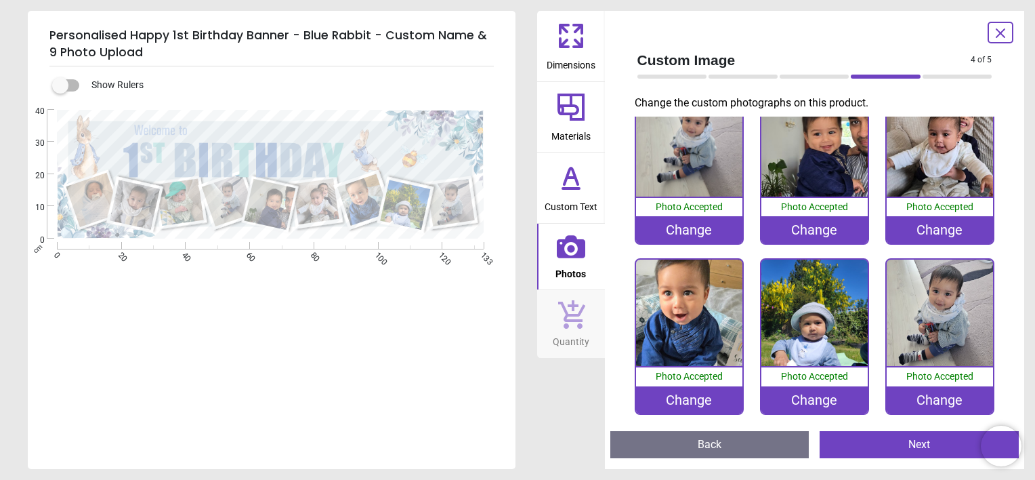
click at [945, 396] on div "Change" at bounding box center [940, 399] width 106 height 27
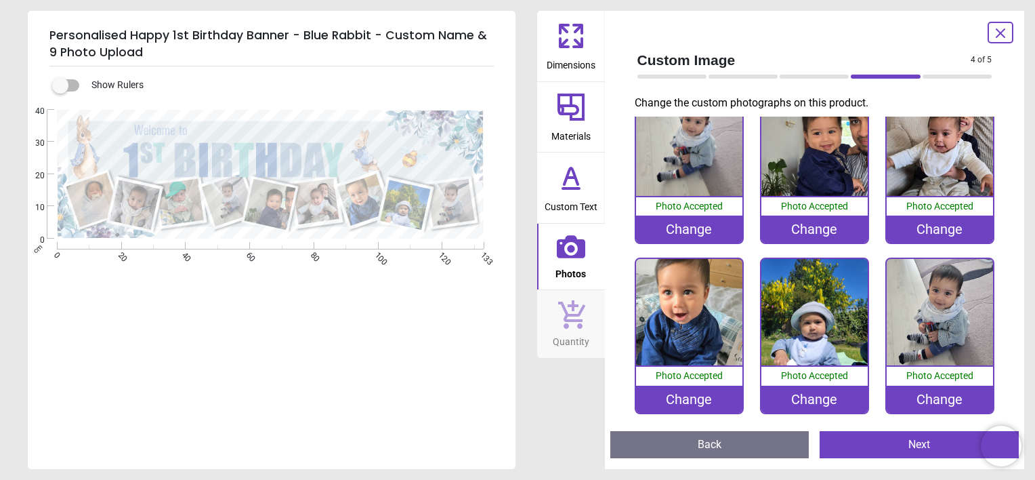
click at [948, 390] on div "Change" at bounding box center [940, 398] width 106 height 27
click at [955, 388] on div "Change" at bounding box center [940, 398] width 106 height 27
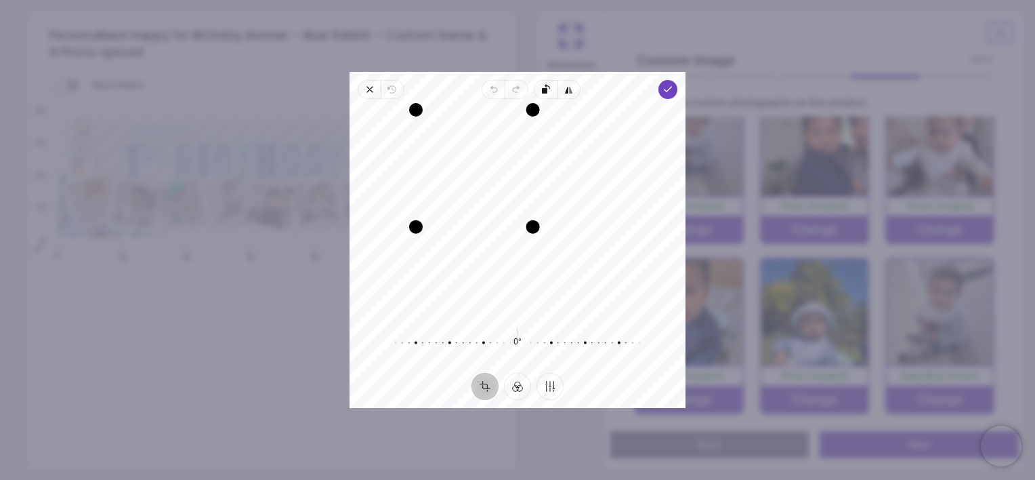
drag, startPoint x: 615, startPoint y: 318, endPoint x: 490, endPoint y: 259, distance: 138.5
click at [490, 259] on div "Recenter" at bounding box center [517, 211] width 314 height 203
drag, startPoint x: 457, startPoint y: 190, endPoint x: 404, endPoint y: 194, distance: 52.3
click at [404, 194] on div "Recenter" at bounding box center [517, 211] width 314 height 203
click at [672, 92] on icon "button" at bounding box center [668, 89] width 11 height 11
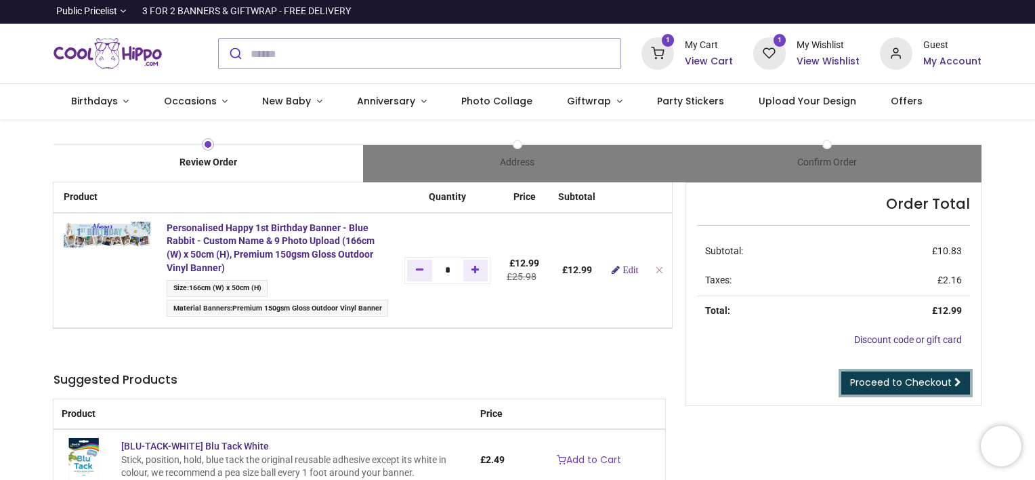
click at [933, 384] on span "Proceed to Checkout" at bounding box center [901, 382] width 102 height 14
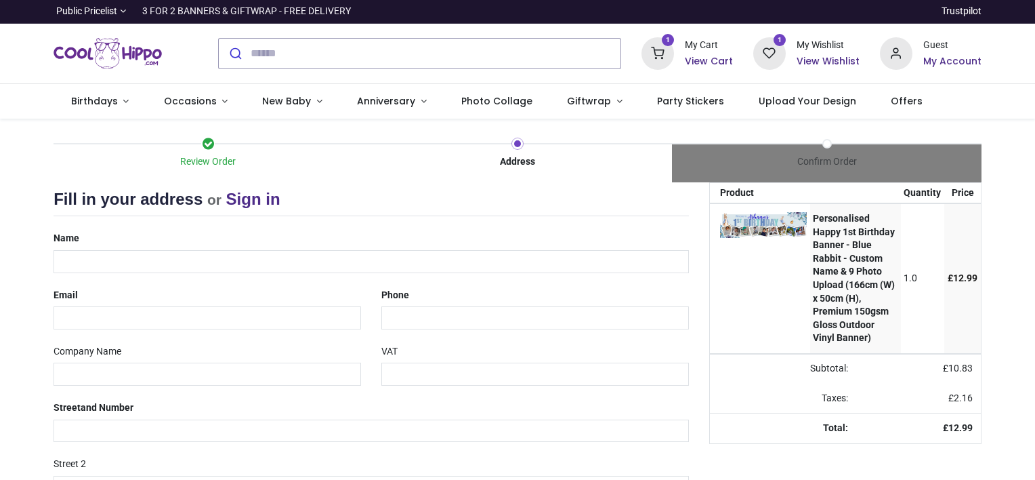
select select "***"
click at [125, 258] on input "text" at bounding box center [371, 261] width 635 height 23
type input "**********"
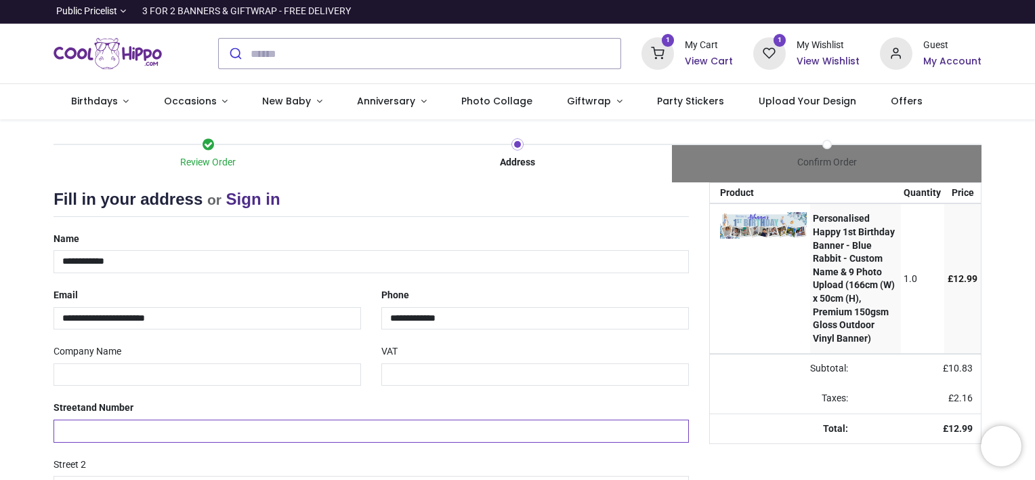
type input "**********"
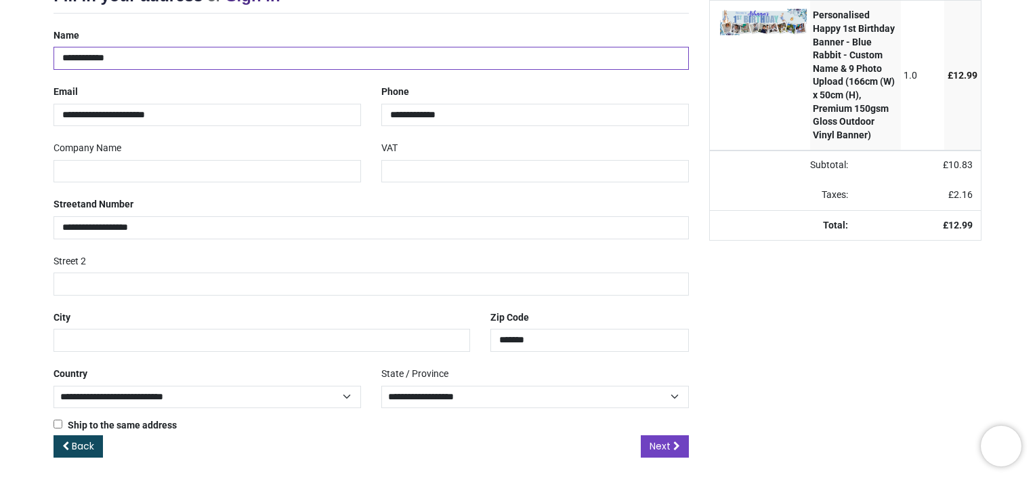
scroll to position [206, 0]
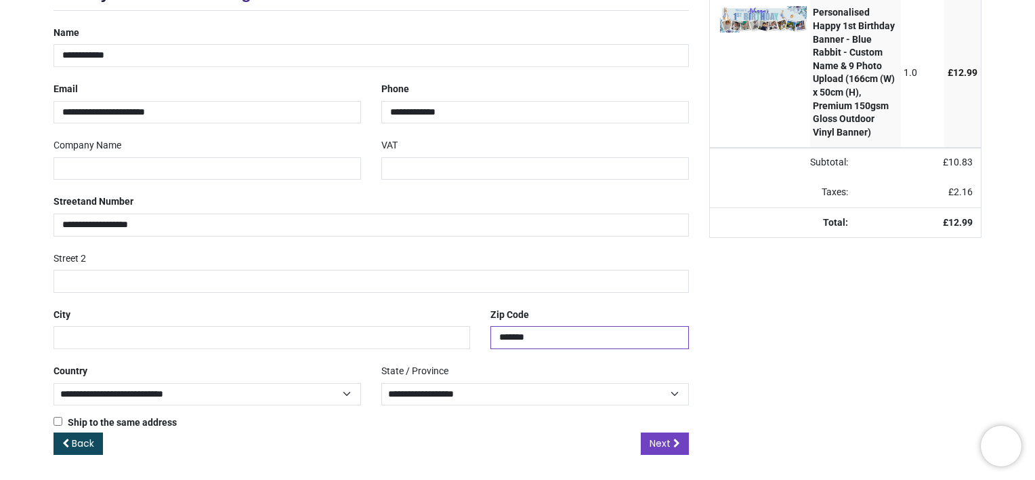
drag, startPoint x: 560, startPoint y: 343, endPoint x: 417, endPoint y: 350, distance: 142.4
click at [417, 349] on div "**********" at bounding box center [371, 227] width 656 height 411
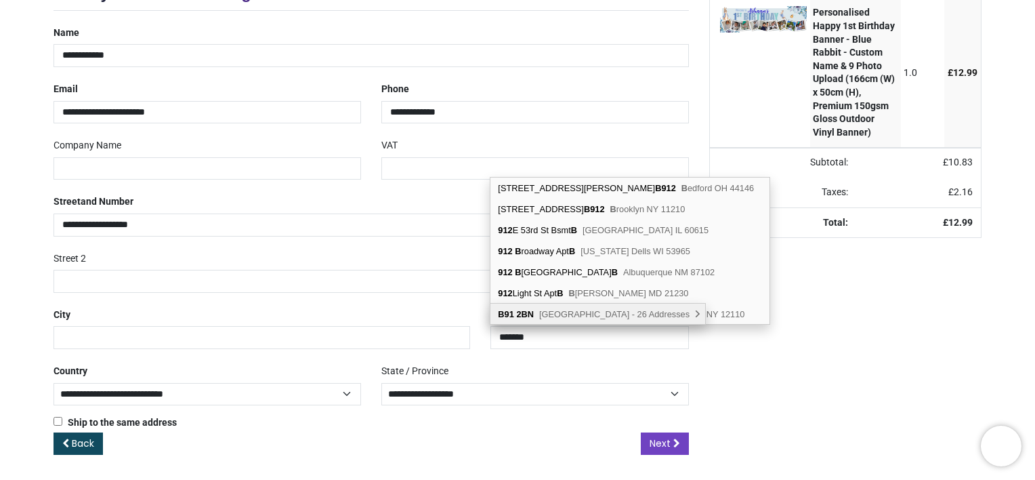
click at [521, 315] on b "2BN" at bounding box center [525, 314] width 18 height 10
type input "*******"
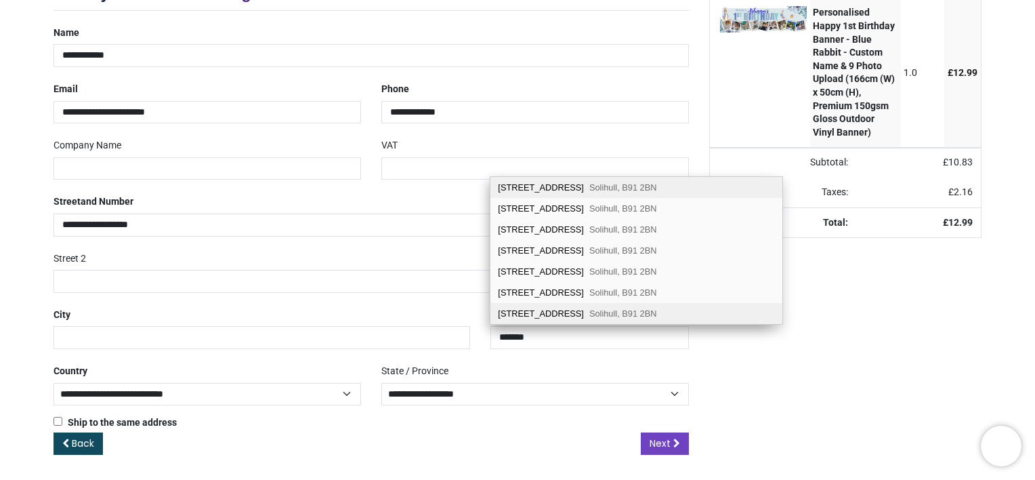
click at [514, 303] on div "133 Seven Star Road Solihull, B91 2BN" at bounding box center [629, 313] width 279 height 20
select select "***"
type input "********"
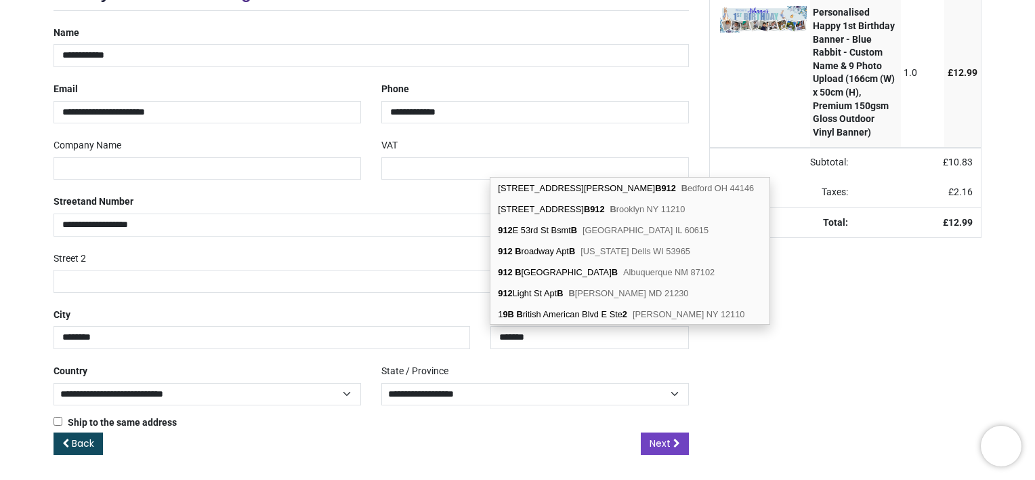
click at [92, 306] on div "City ********" at bounding box center [261, 325] width 437 height 45
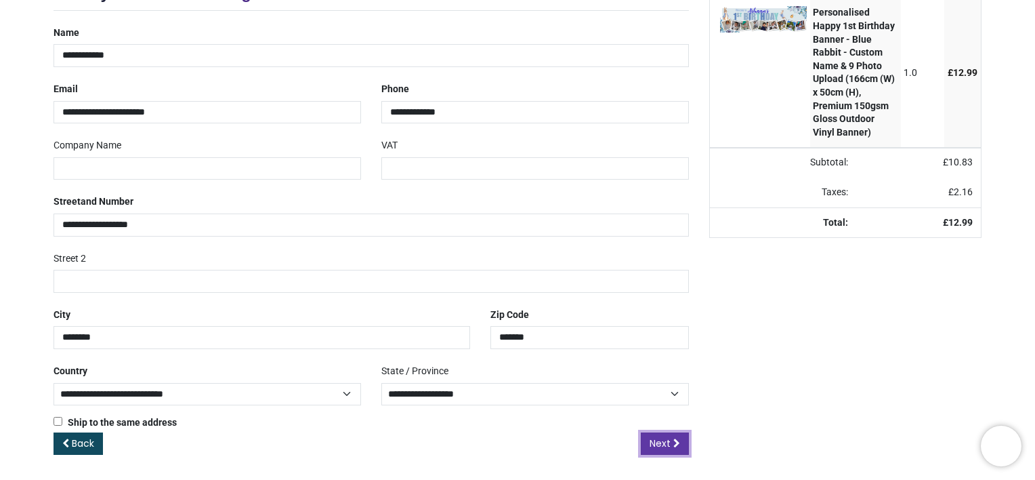
click at [668, 449] on link "Next" at bounding box center [665, 443] width 48 height 23
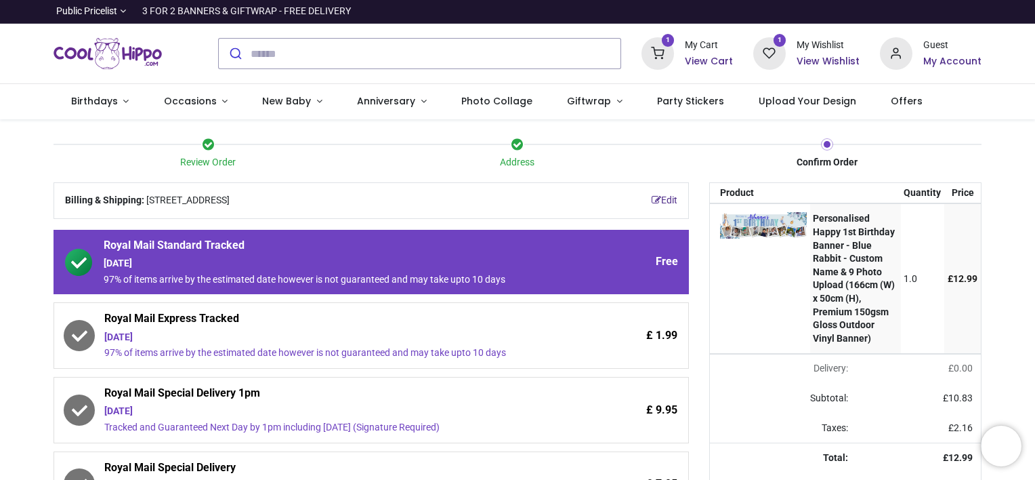
click at [546, 264] on div "[DATE]" at bounding box center [333, 264] width 459 height 14
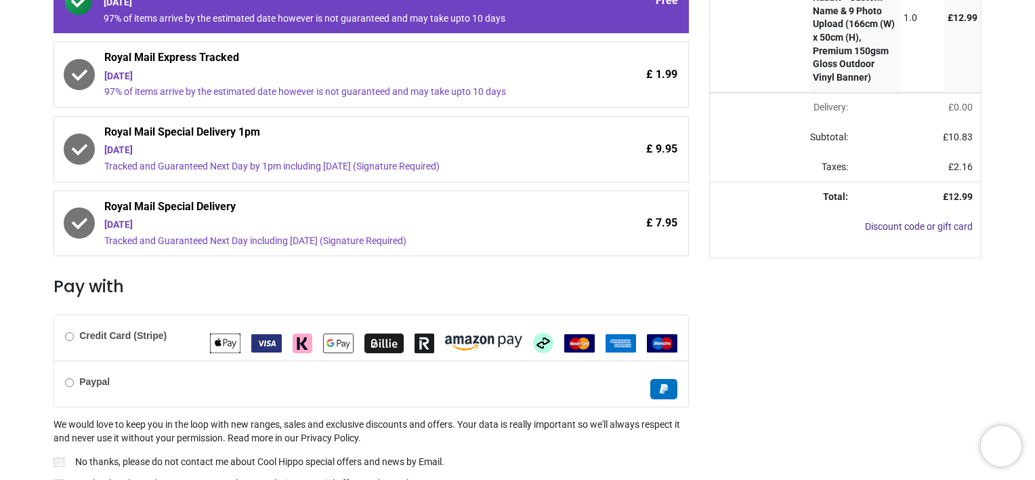
scroll to position [325, 0]
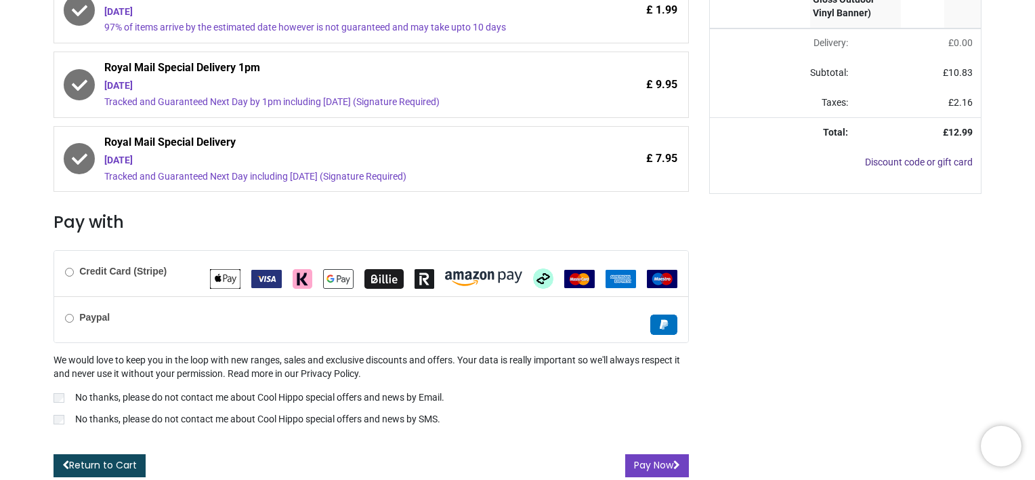
click at [111, 272] on b "Credit Card (Stripe)" at bounding box center [122, 271] width 87 height 11
click at [650, 459] on button "Pay Now" at bounding box center [657, 465] width 64 height 23
click at [54, 393] on div at bounding box center [517, 240] width 1035 height 480
